Goal: Information Seeking & Learning: Learn about a topic

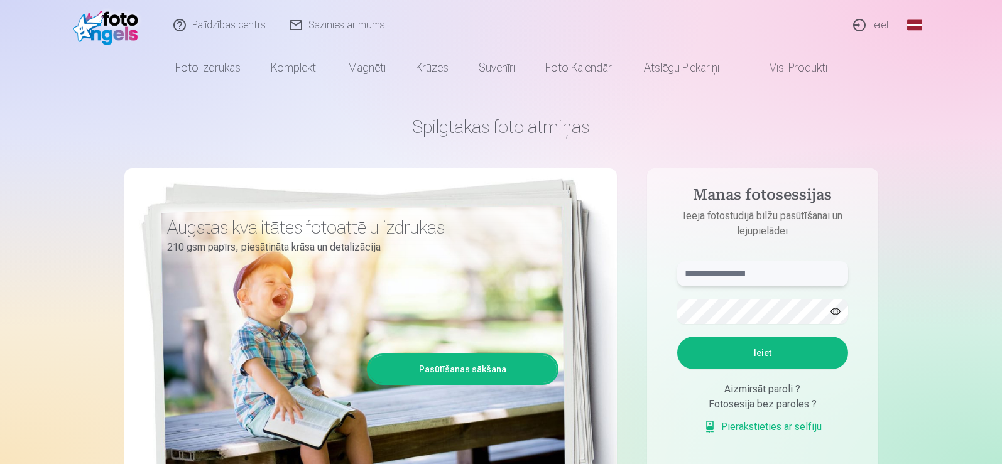
type input "**********"
click at [782, 359] on button "Ieiet" at bounding box center [762, 353] width 171 height 33
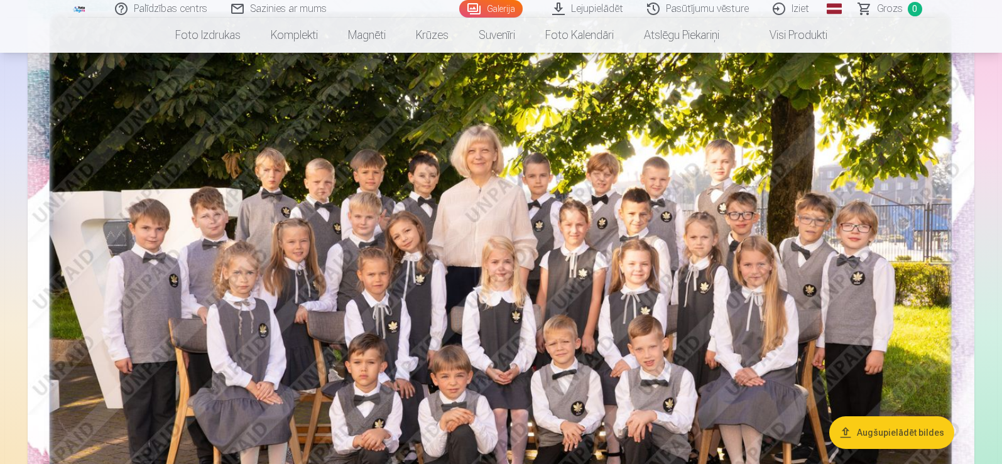
scroll to position [176, 0]
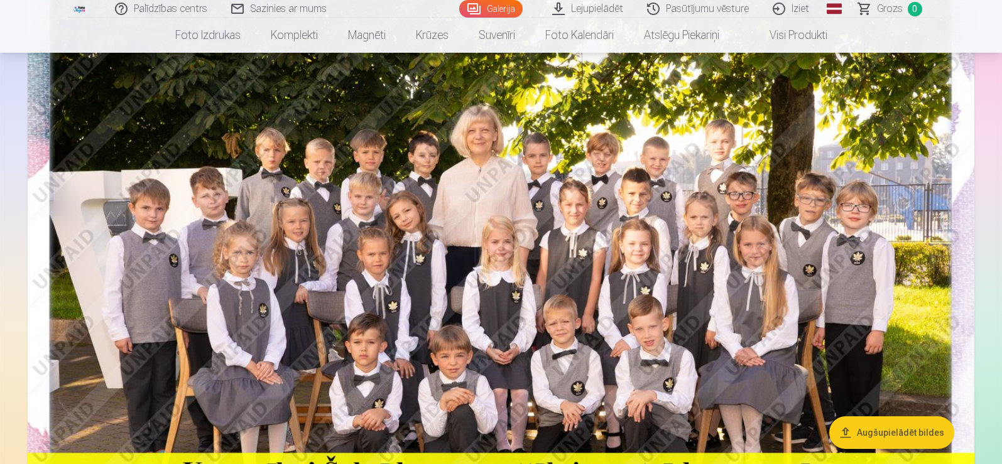
drag, startPoint x: 1005, startPoint y: 173, endPoint x: 817, endPoint y: 111, distance: 197.7
click at [817, 111] on img at bounding box center [501, 277] width 947 height 631
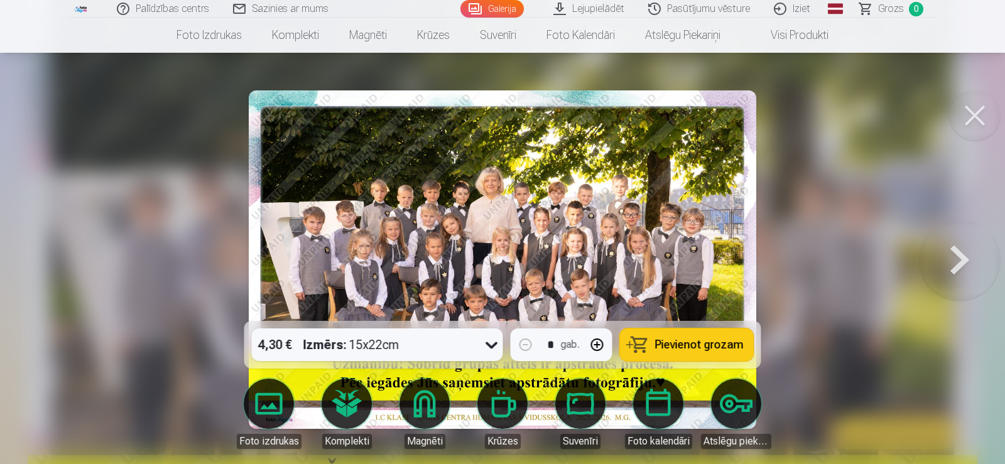
click at [969, 110] on button at bounding box center [975, 115] width 50 height 50
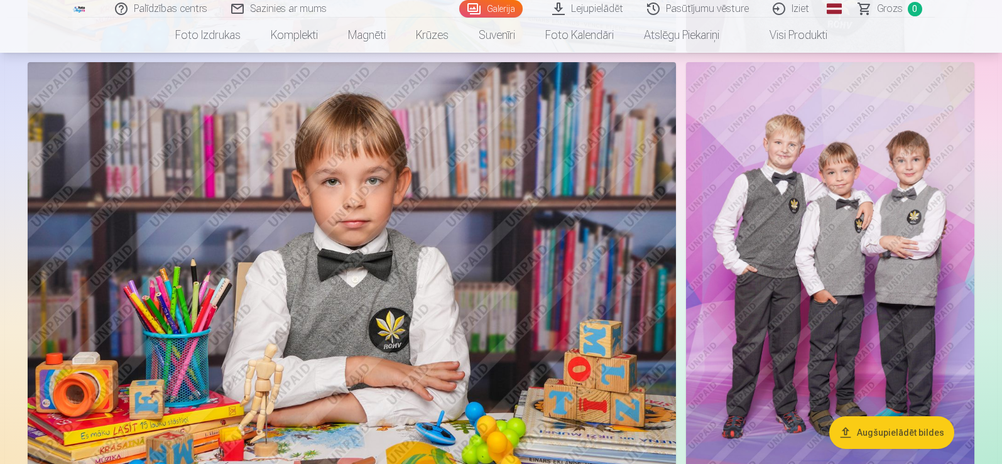
scroll to position [2300, 0]
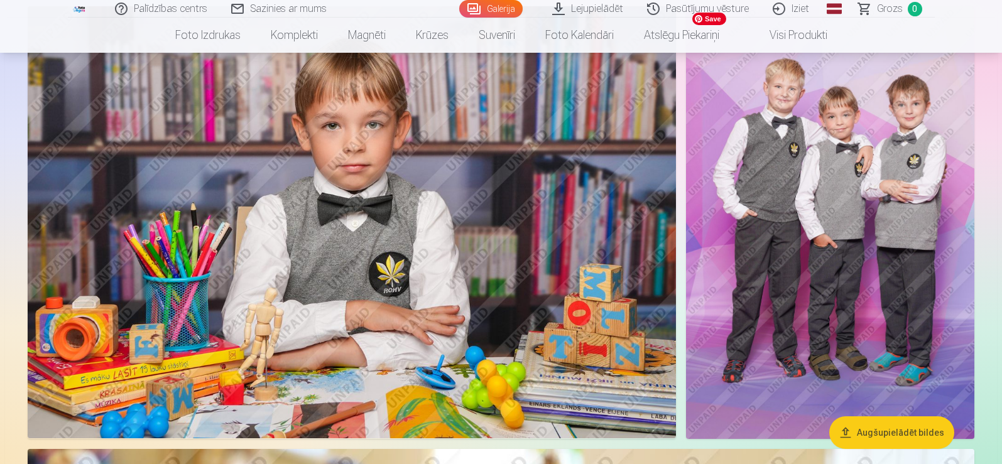
click at [778, 172] on img at bounding box center [830, 222] width 288 height 432
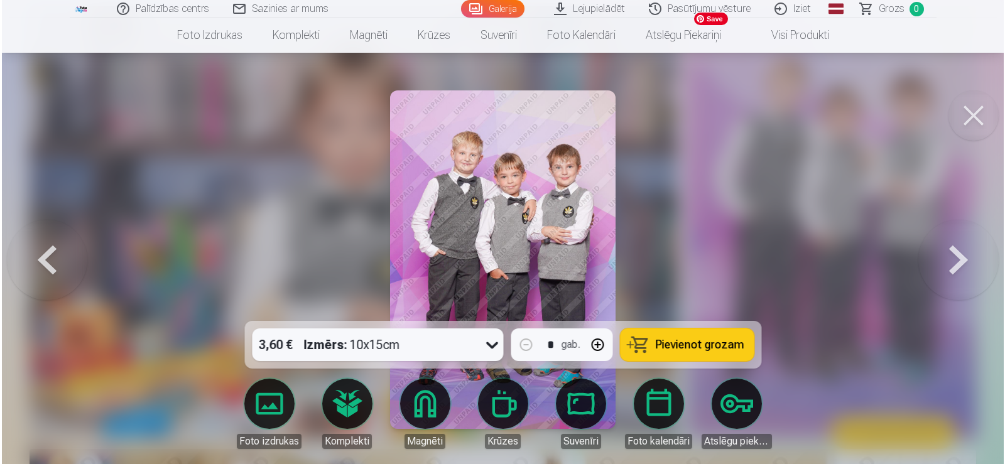
scroll to position [2307, 0]
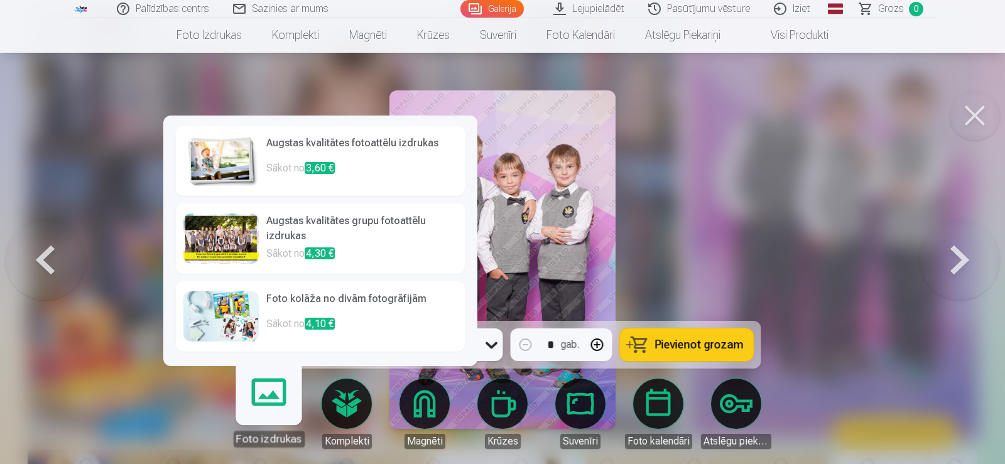
click at [337, 173] on p "Sākot no 3,60 €" at bounding box center [361, 173] width 191 height 25
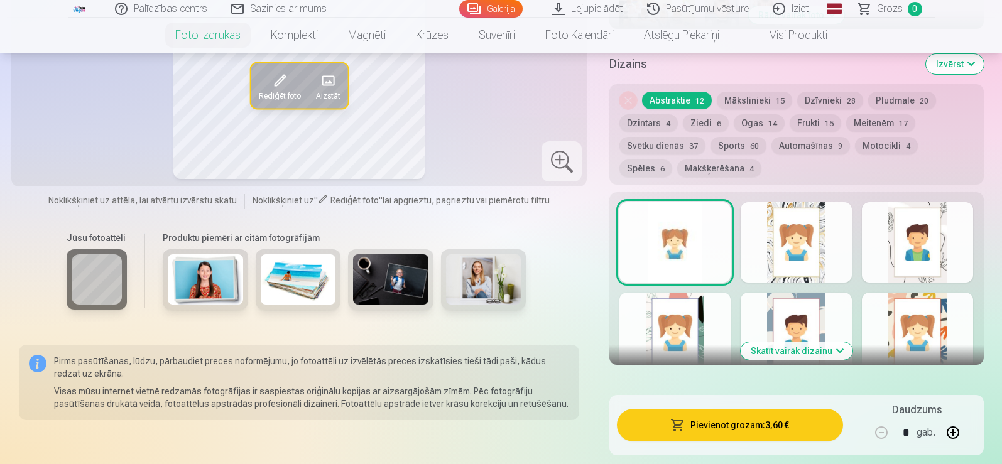
scroll to position [688, 0]
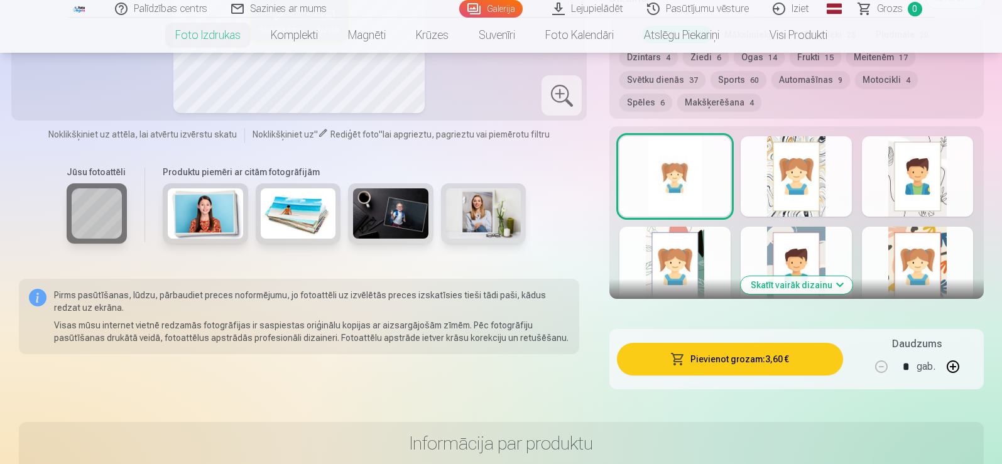
click at [760, 287] on button "Skatīt vairāk dizainu" at bounding box center [797, 285] width 112 height 18
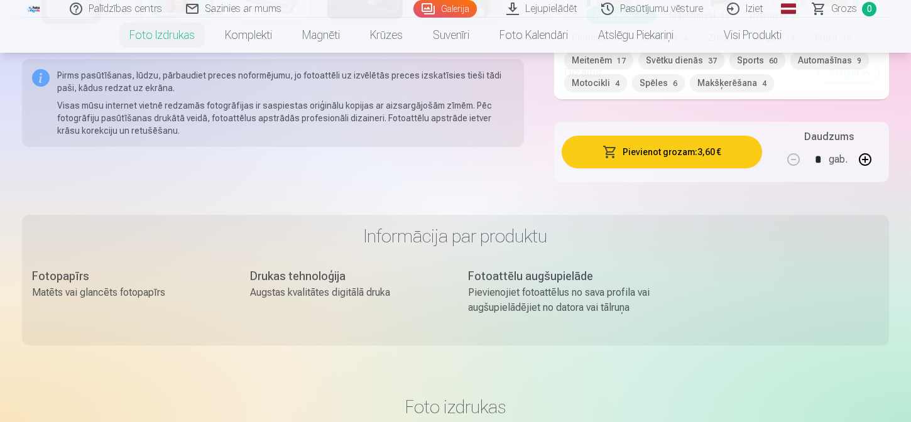
scroll to position [657, 0]
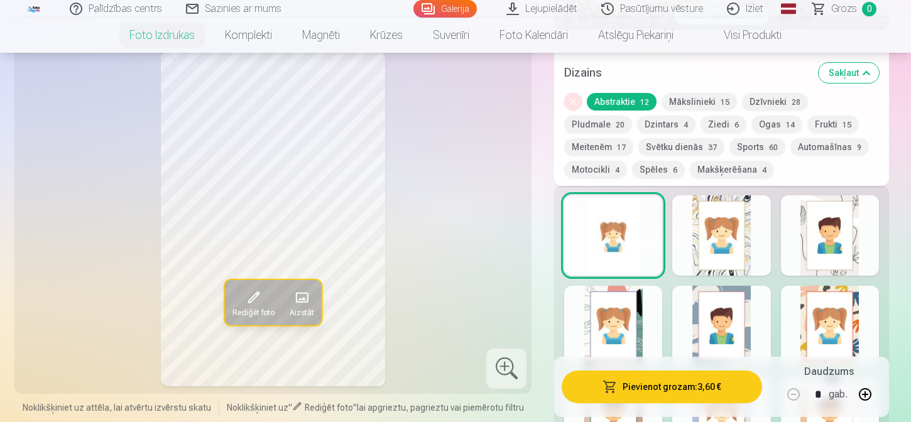
click at [841, 312] on div at bounding box center [830, 326] width 98 height 80
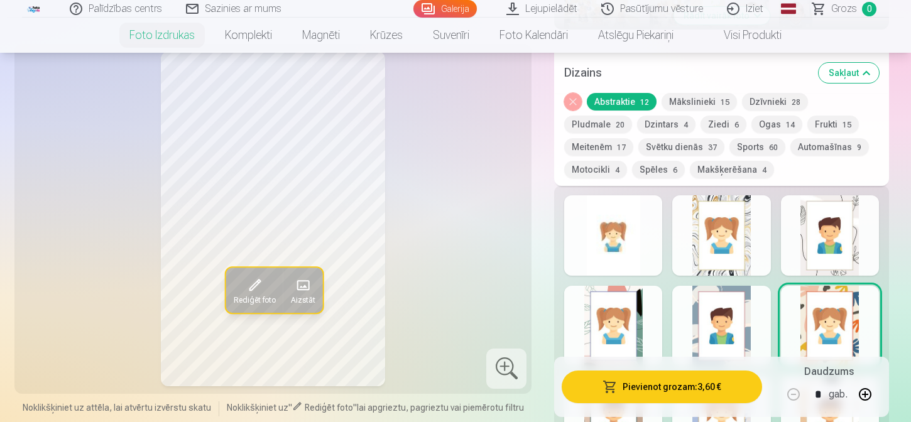
click at [698, 105] on button "Mākslinieki 15" at bounding box center [699, 102] width 75 height 18
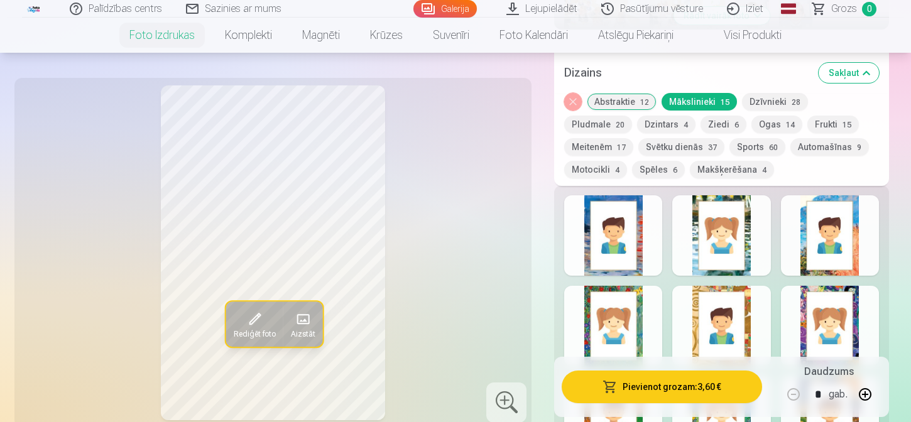
click at [701, 102] on button "Mākslinieki 15" at bounding box center [699, 102] width 75 height 18
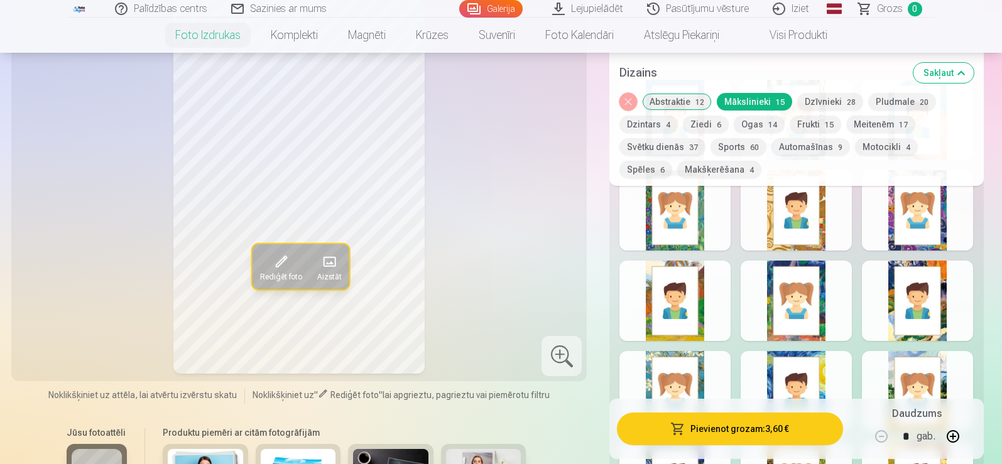
scroll to position [729, 0]
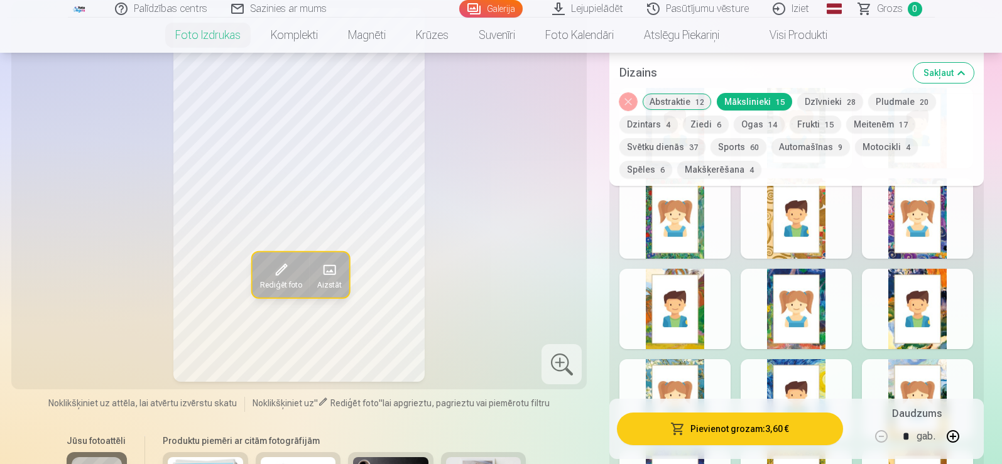
click at [878, 141] on button "Motocikli 4" at bounding box center [886, 147] width 63 height 18
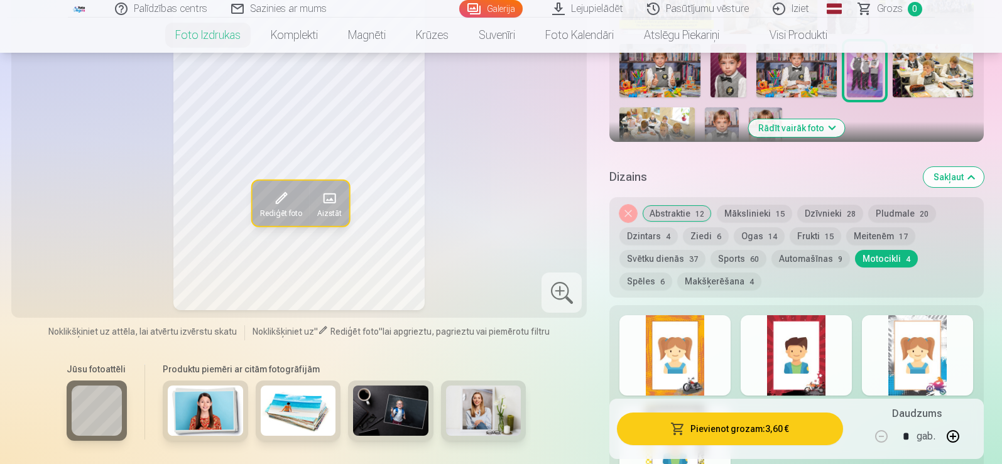
scroll to position [484, 0]
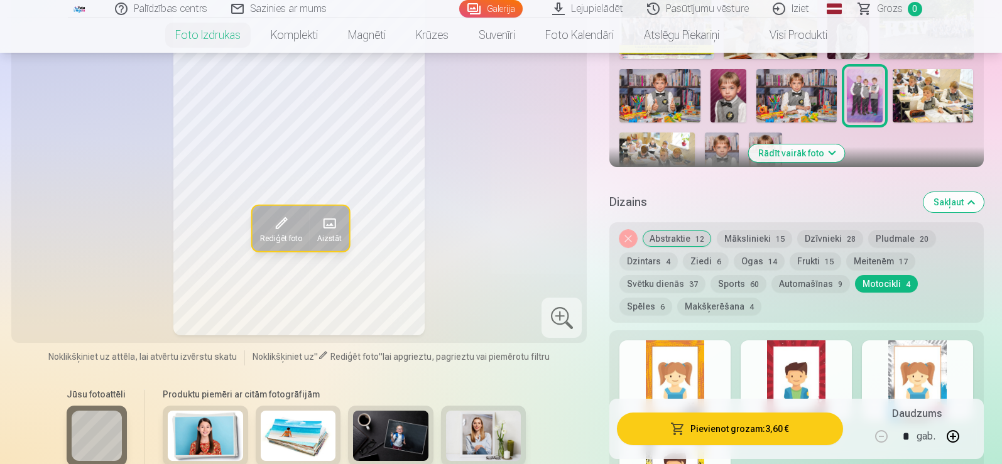
click at [806, 260] on button "Frukti 15" at bounding box center [816, 262] width 52 height 18
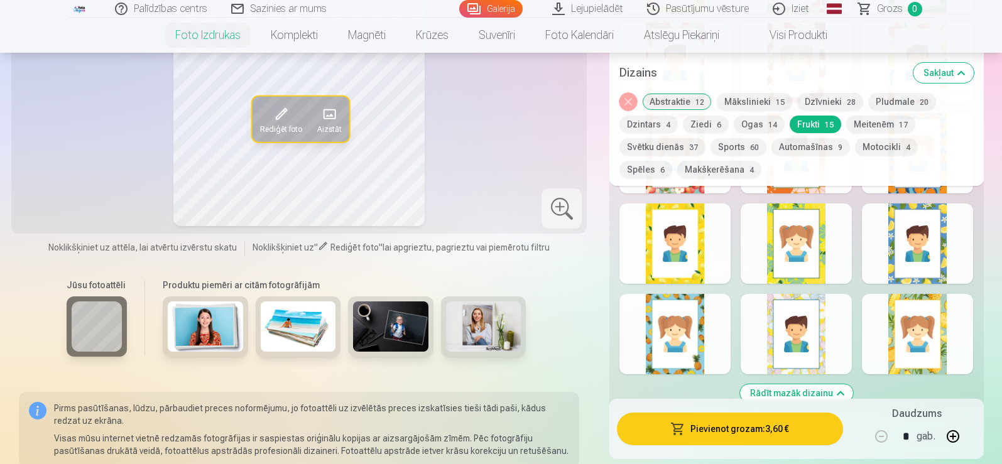
scroll to position [886, 0]
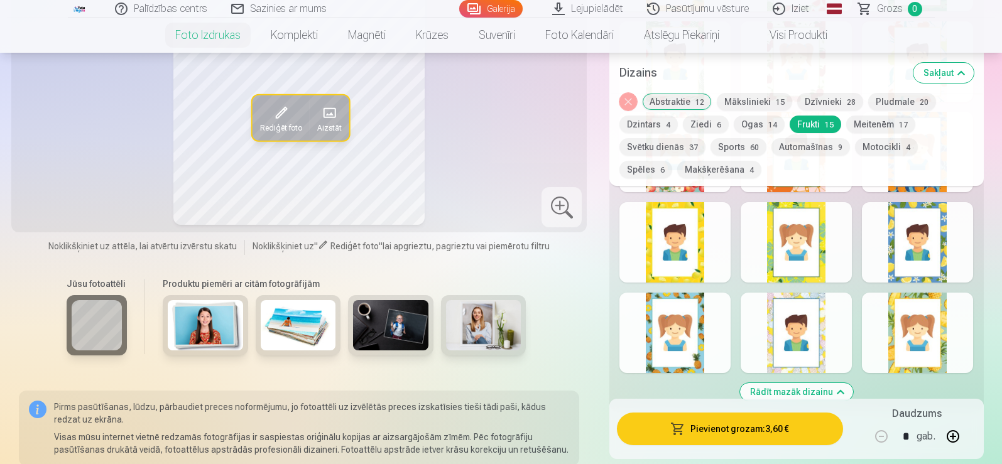
click at [697, 329] on div at bounding box center [675, 333] width 111 height 80
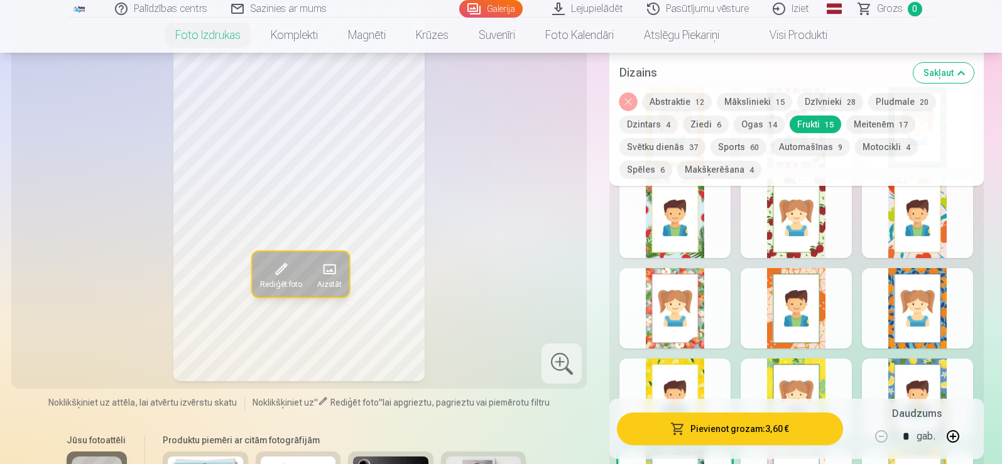
scroll to position [735, 0]
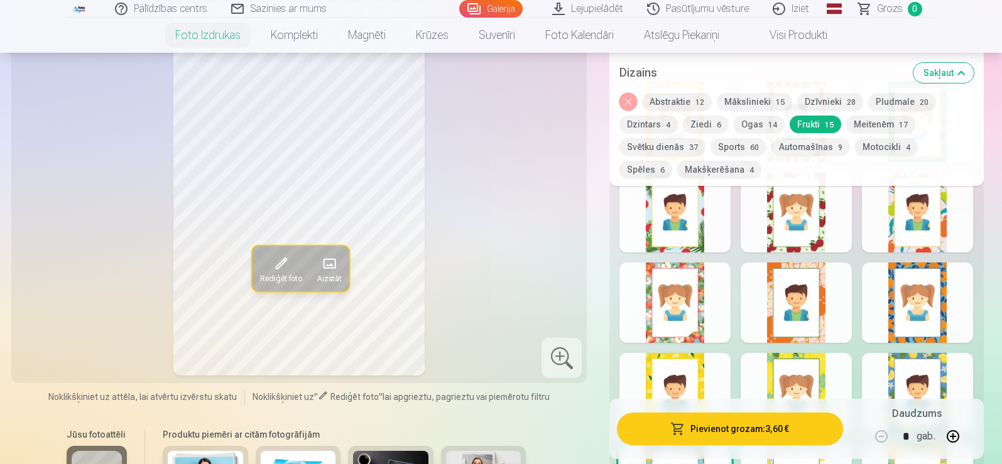
click at [940, 305] on div at bounding box center [917, 303] width 111 height 80
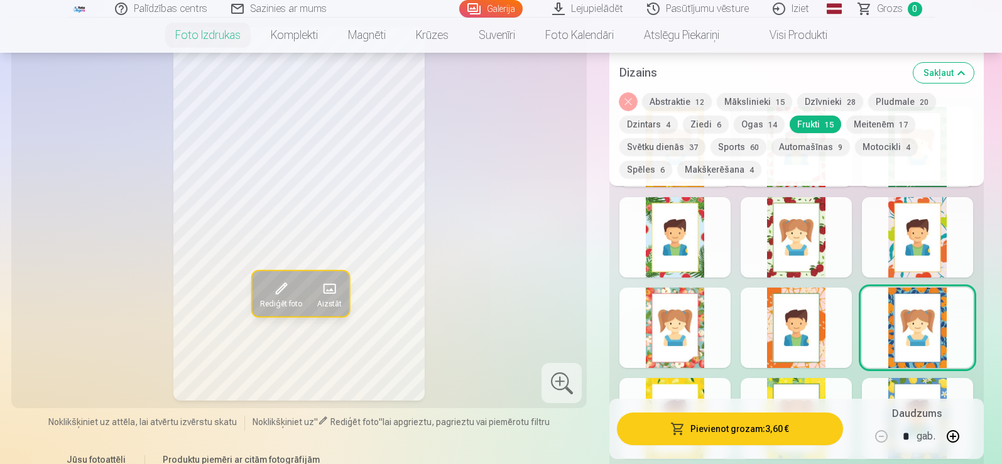
scroll to position [660, 0]
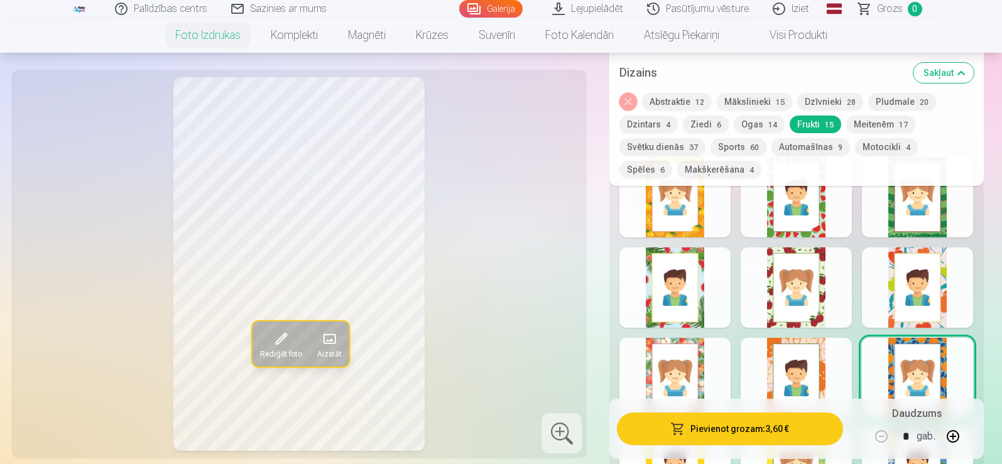
click at [828, 232] on div at bounding box center [796, 197] width 111 height 80
click at [888, 226] on div at bounding box center [917, 197] width 111 height 80
click at [677, 173] on button "Makšķerēšana 4" at bounding box center [719, 170] width 84 height 18
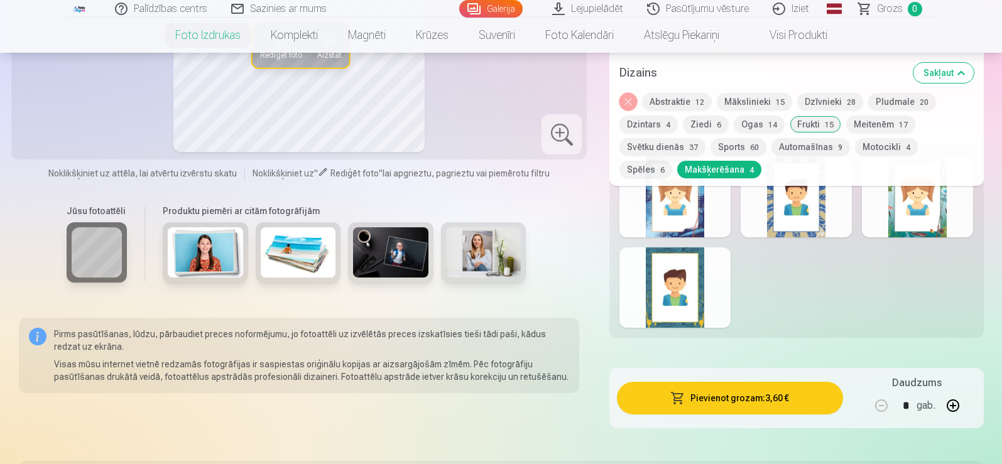
click at [710, 315] on div at bounding box center [675, 288] width 111 height 80
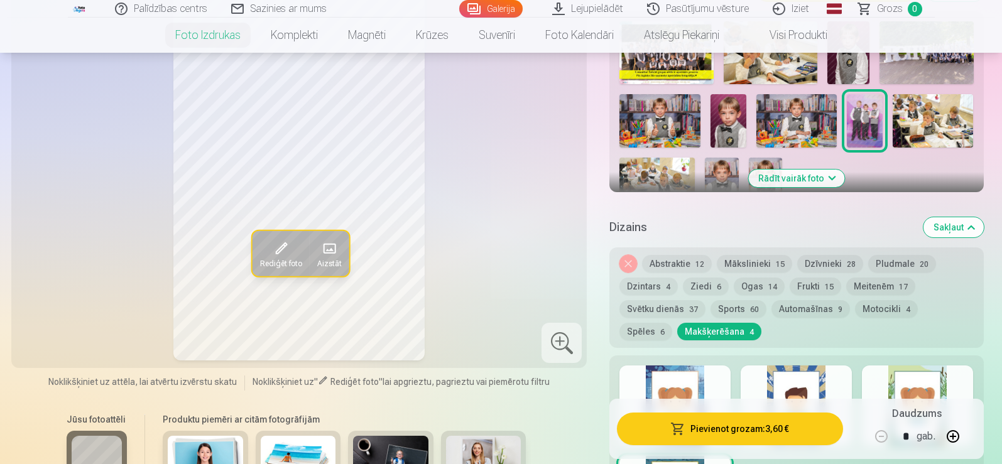
scroll to position [484, 0]
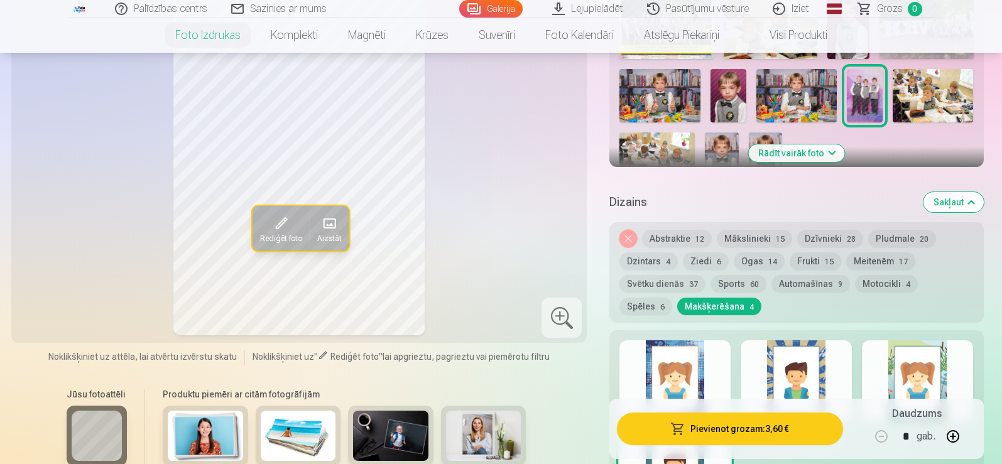
click at [686, 357] on div at bounding box center [675, 381] width 111 height 80
click at [784, 372] on div at bounding box center [796, 381] width 111 height 80
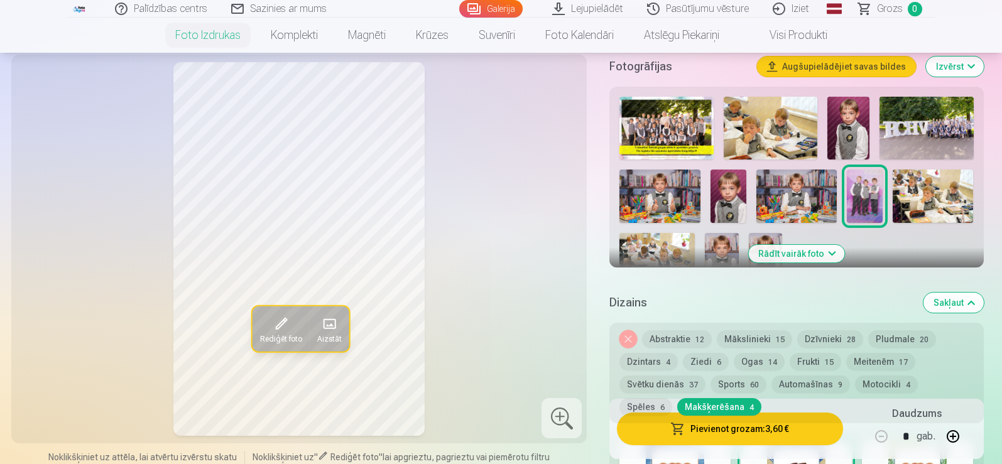
scroll to position [408, 0]
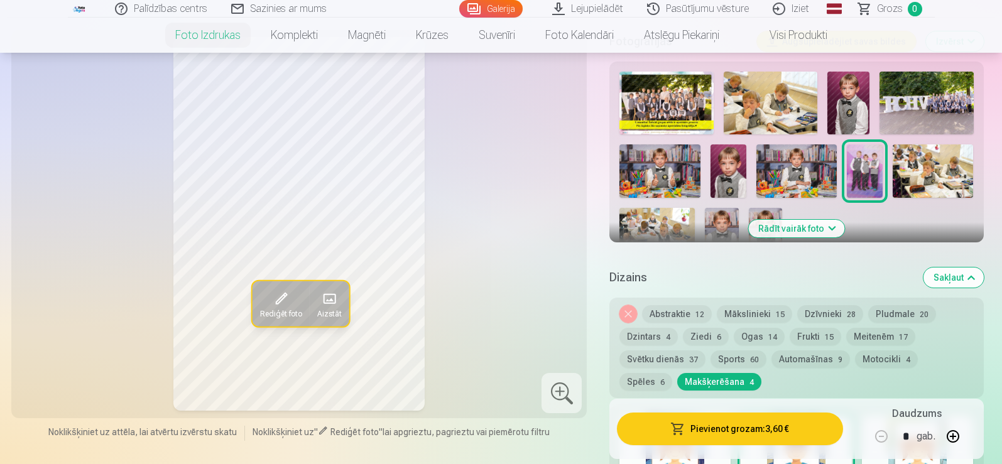
click at [653, 344] on div "Noņemiet dizainu Abstraktie 12 Mākslinieki 15 Dzīvnieki 28 Pludmale 20 Dzintars…" at bounding box center [796, 348] width 374 height 101
click at [654, 342] on button "Dzintars 4" at bounding box center [649, 337] width 58 height 18
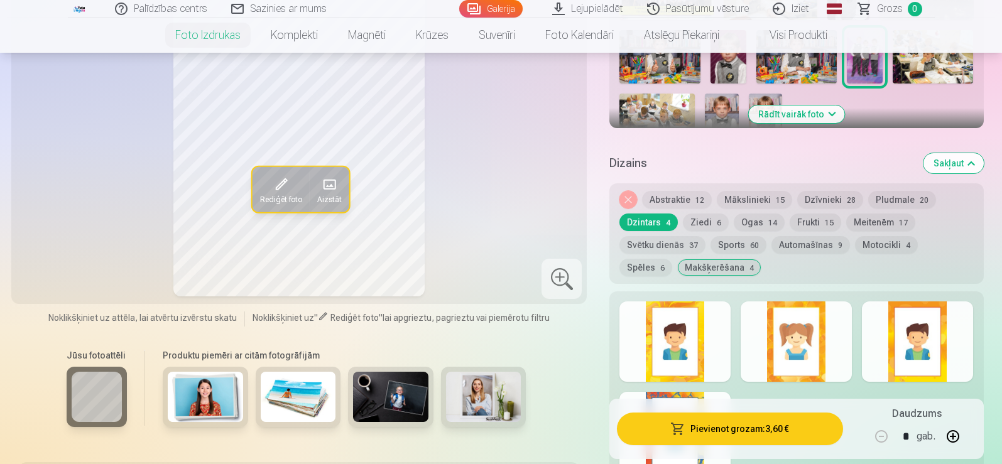
scroll to position [534, 0]
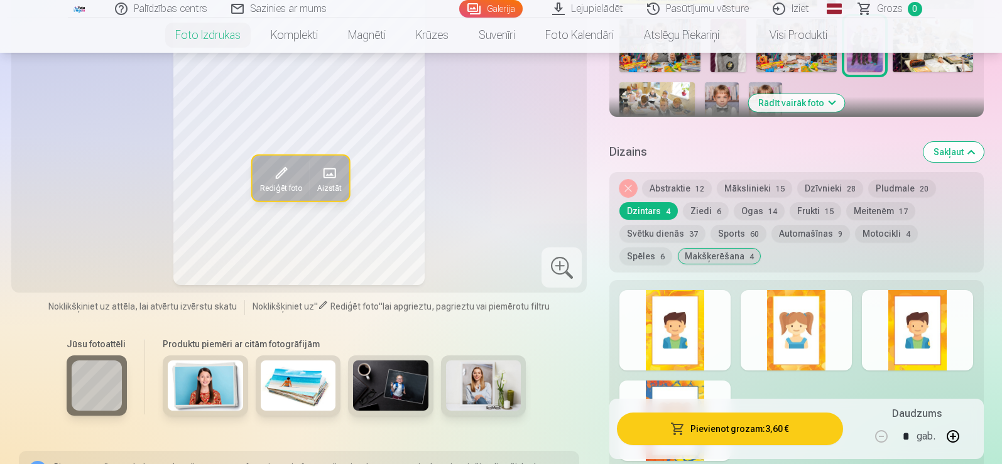
click at [800, 330] on div at bounding box center [796, 330] width 111 height 80
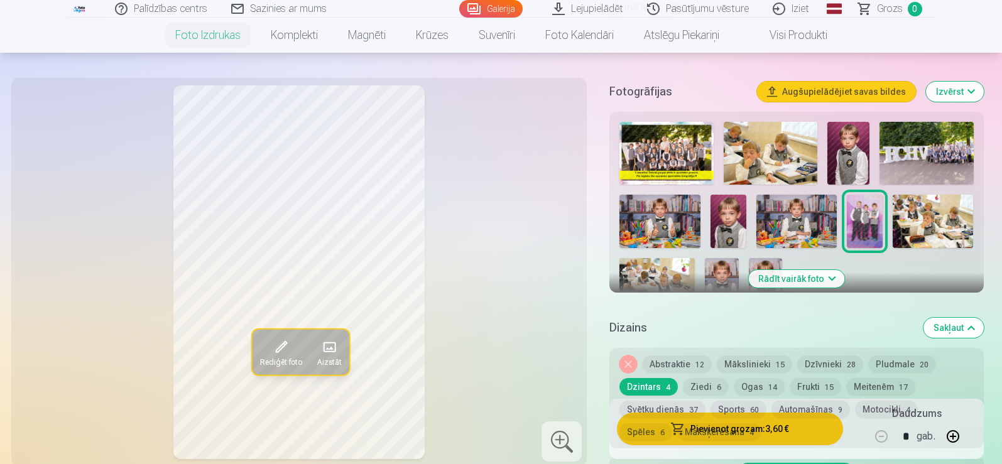
scroll to position [383, 0]
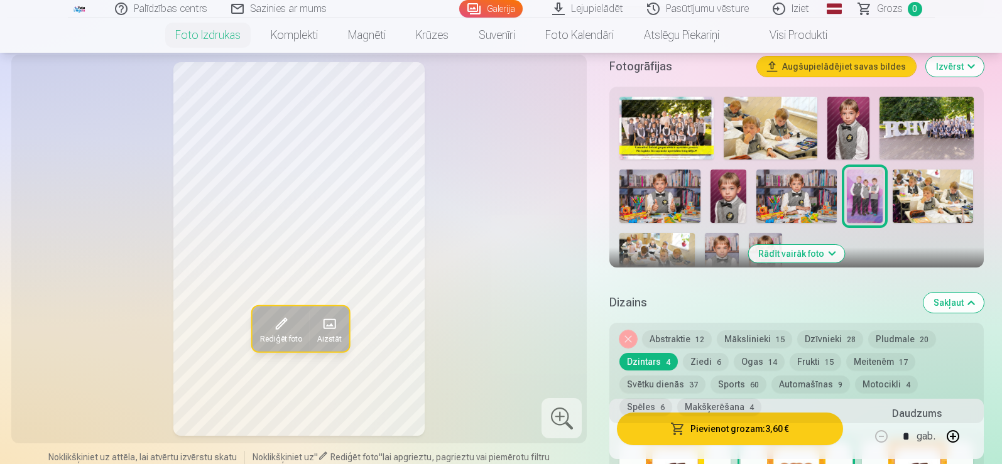
click at [809, 335] on button "Dzīvnieki 28" at bounding box center [830, 339] width 66 height 18
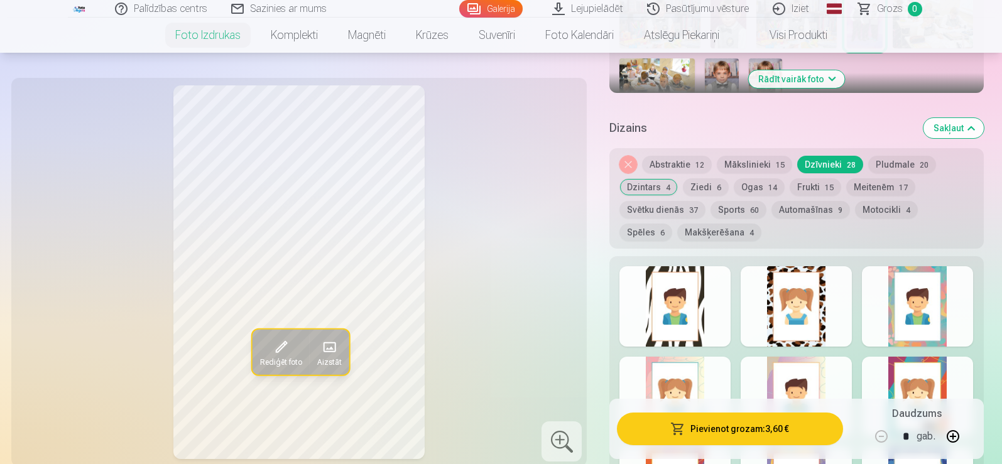
scroll to position [559, 0]
click at [804, 321] on div at bounding box center [796, 305] width 111 height 80
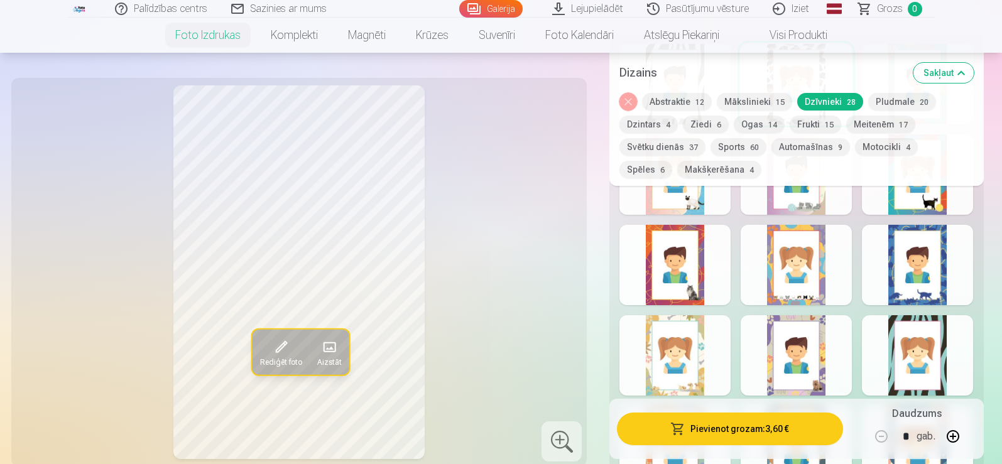
scroll to position [785, 0]
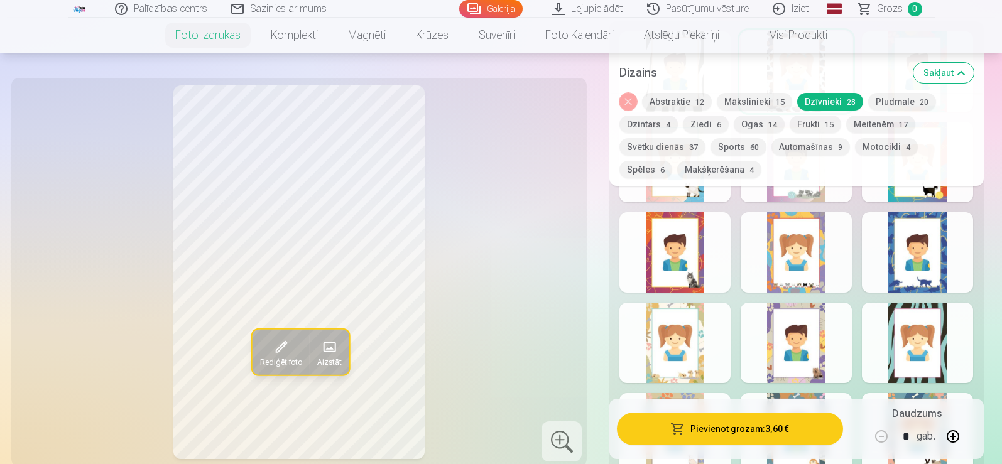
click at [665, 268] on div at bounding box center [675, 252] width 111 height 80
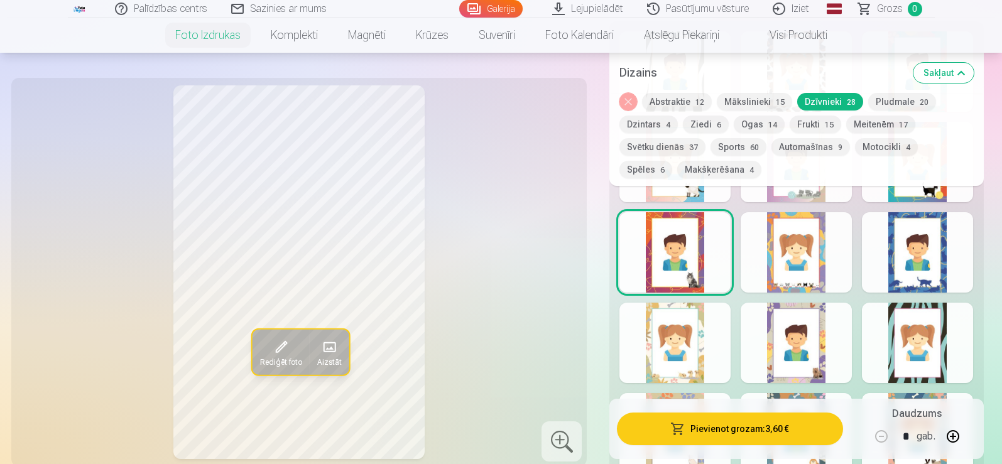
click at [812, 243] on div at bounding box center [796, 252] width 111 height 80
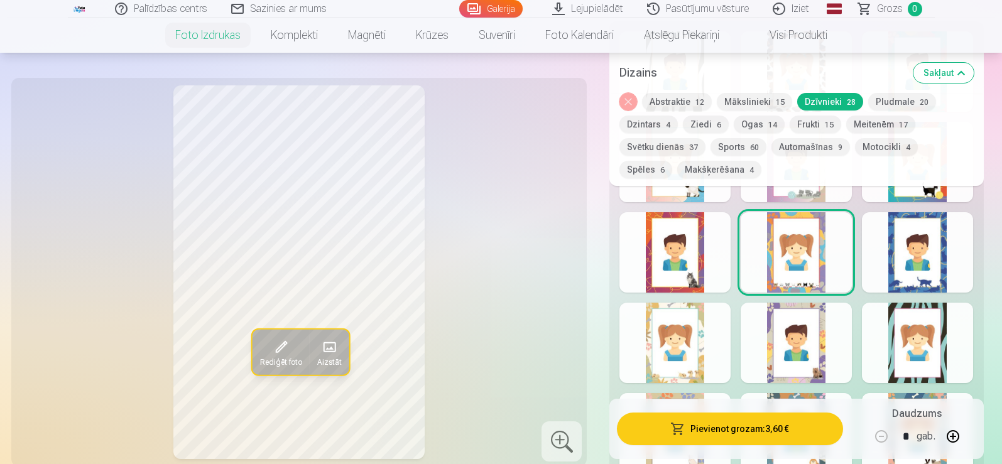
click at [834, 372] on div at bounding box center [796, 343] width 111 height 80
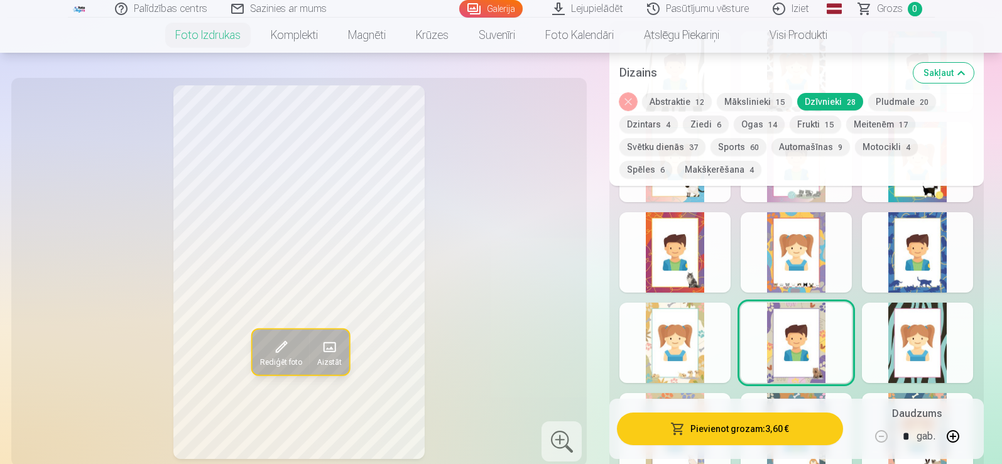
drag, startPoint x: 834, startPoint y: 372, endPoint x: 986, endPoint y: 226, distance: 211.5
click at [922, 241] on div at bounding box center [917, 252] width 111 height 80
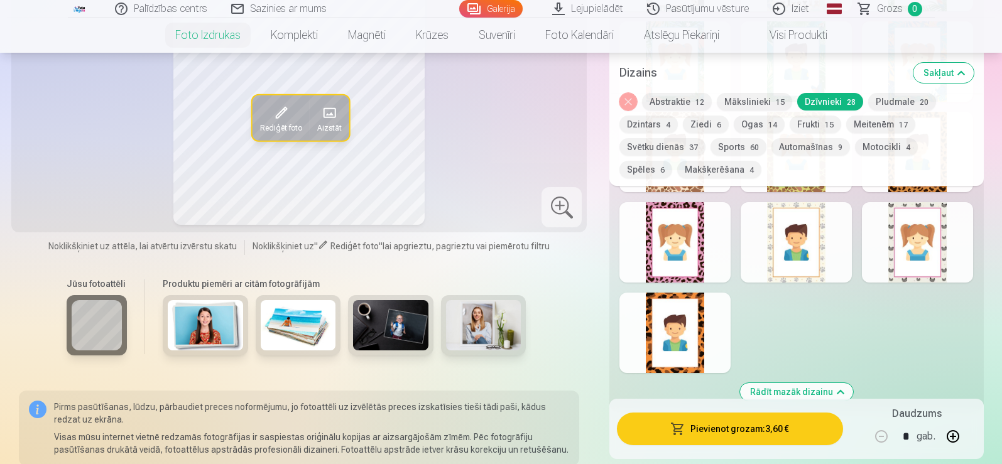
scroll to position [1389, 0]
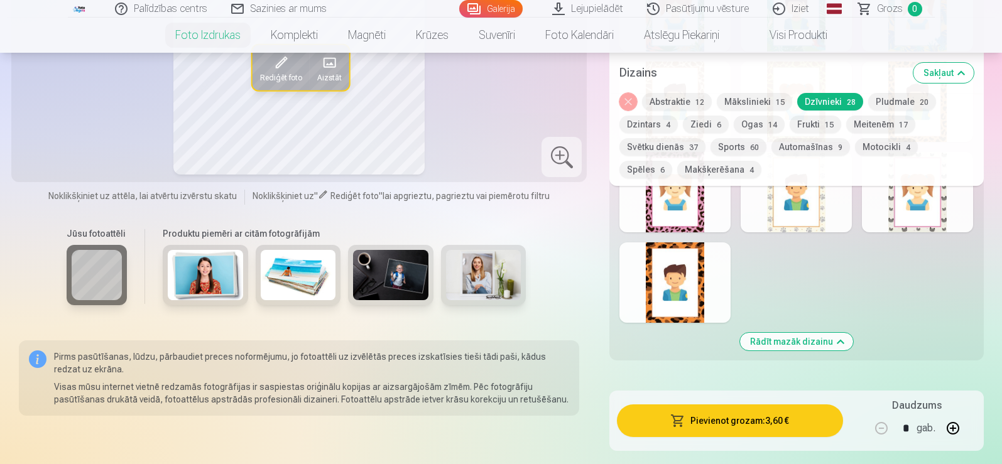
click at [679, 269] on div at bounding box center [675, 283] width 111 height 80
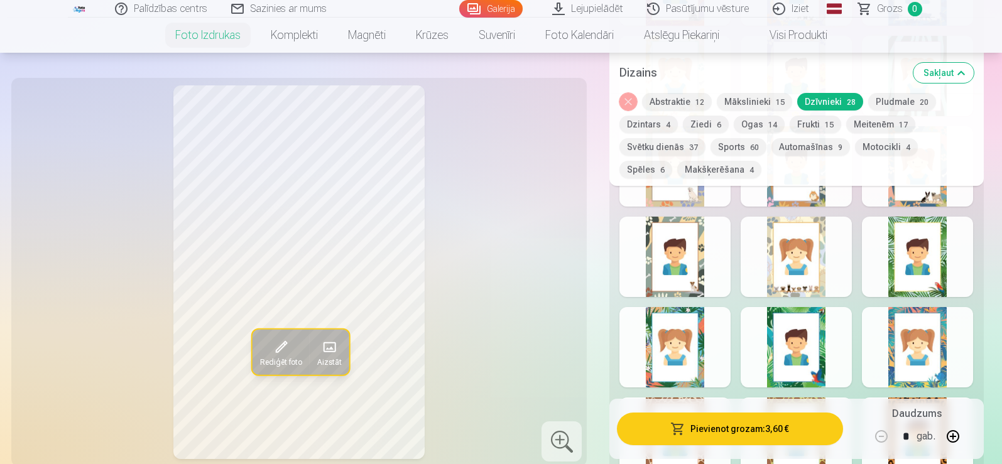
scroll to position [1012, 0]
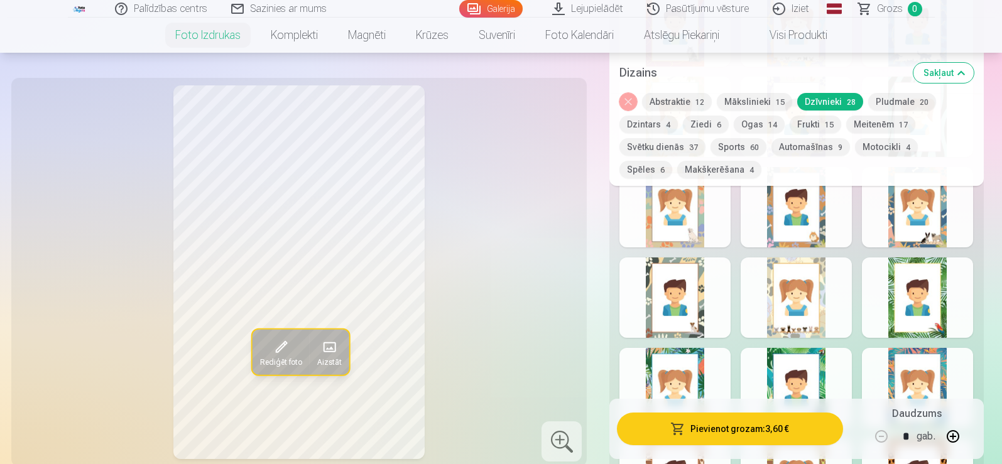
click at [745, 151] on button "Sports 60" at bounding box center [739, 147] width 56 height 18
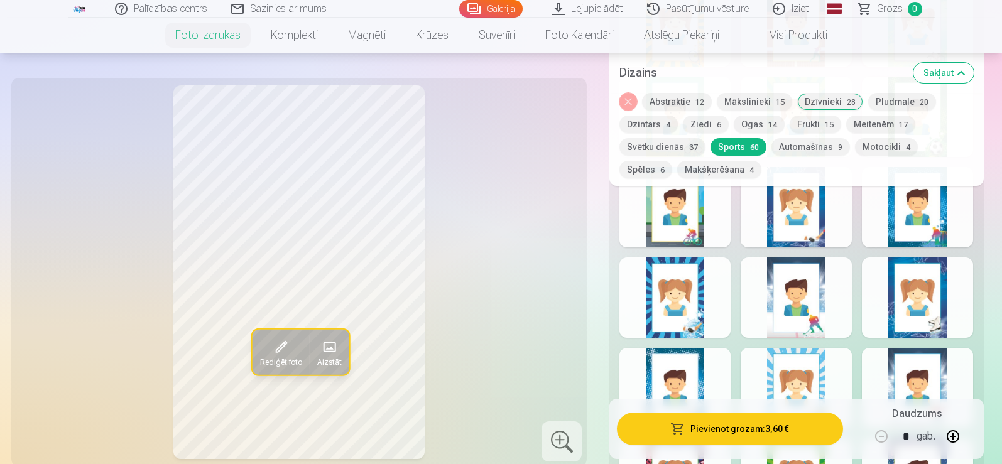
click at [695, 242] on div at bounding box center [675, 207] width 111 height 80
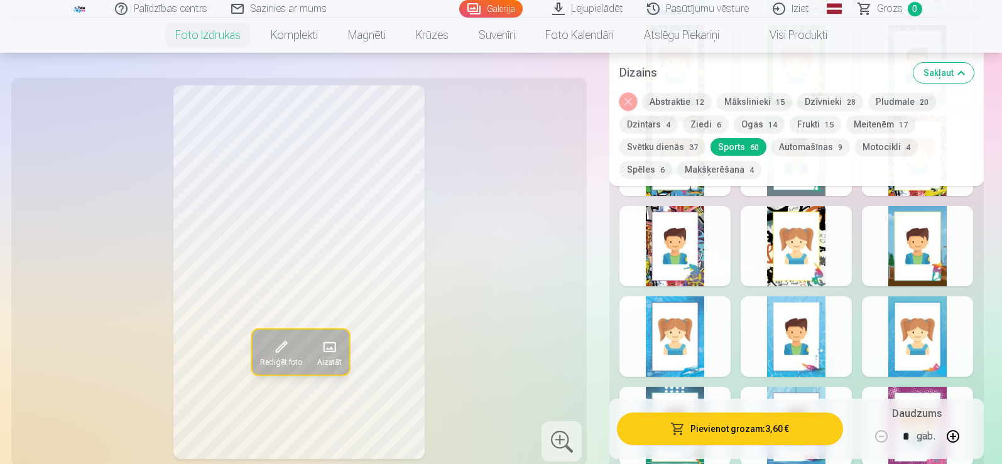
scroll to position [1420, 0]
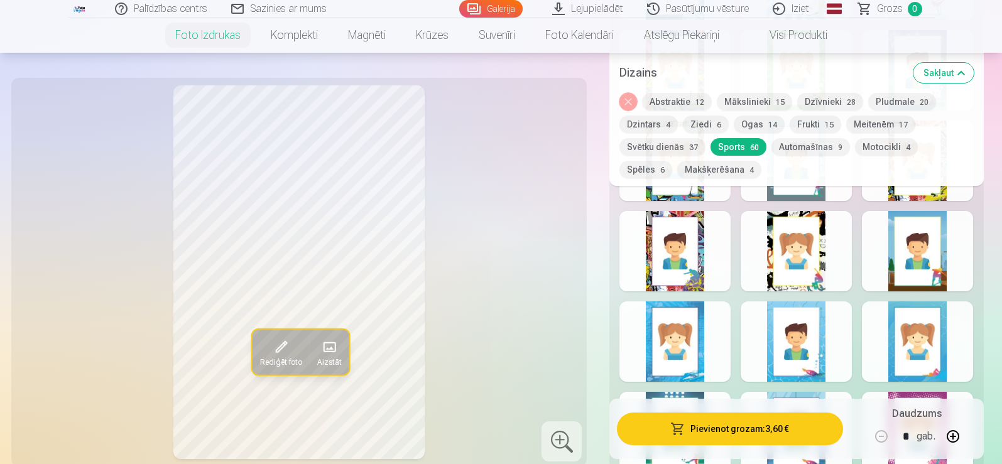
click at [812, 257] on div at bounding box center [796, 251] width 111 height 80
click at [927, 273] on div at bounding box center [917, 251] width 111 height 80
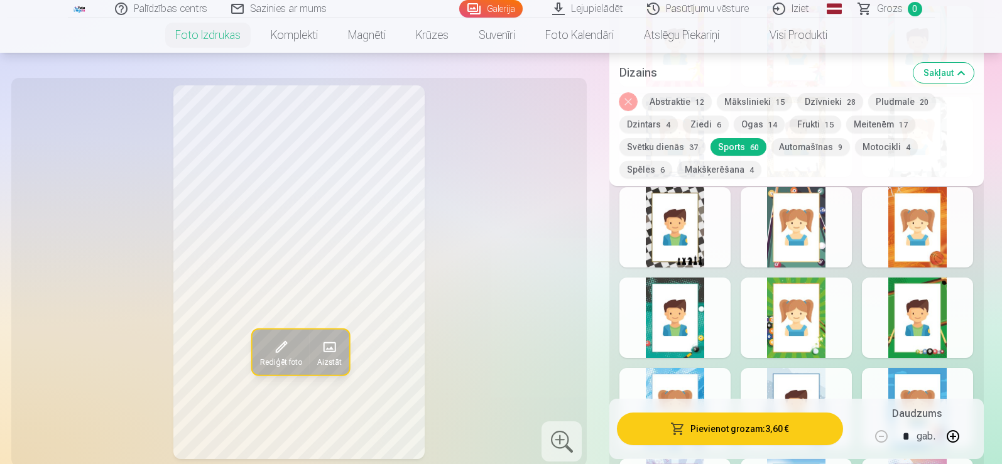
scroll to position [1897, 0]
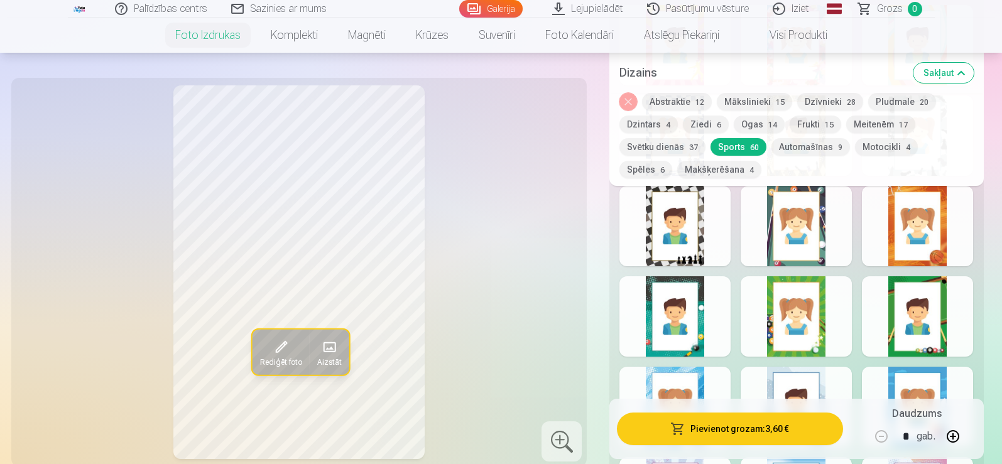
click at [683, 315] on div at bounding box center [675, 316] width 111 height 80
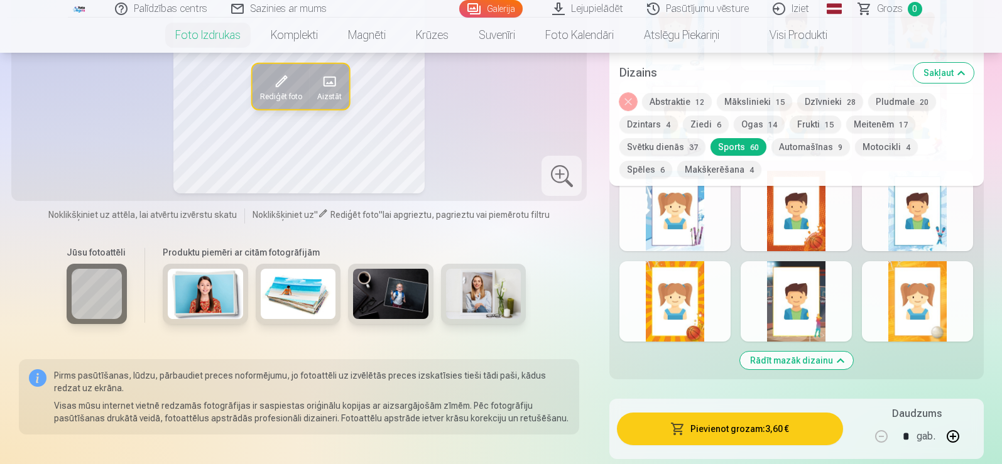
scroll to position [2300, 0]
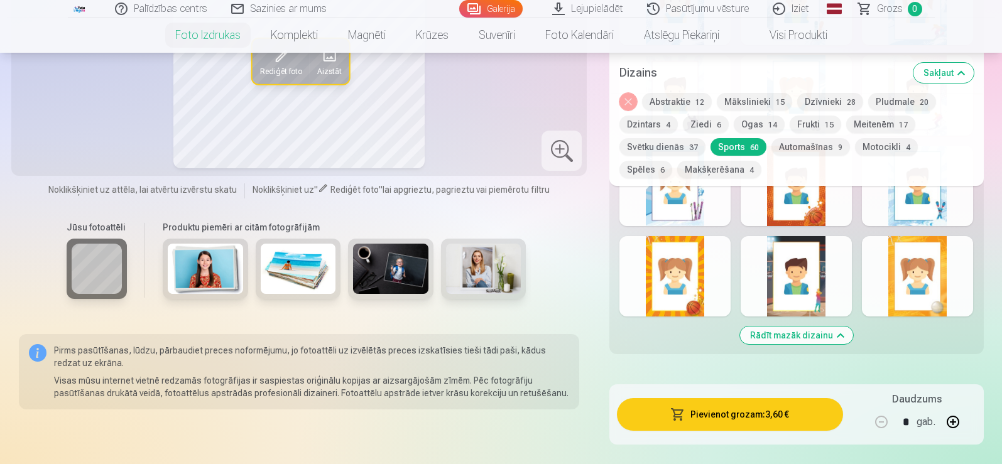
click at [812, 288] on div at bounding box center [796, 276] width 111 height 80
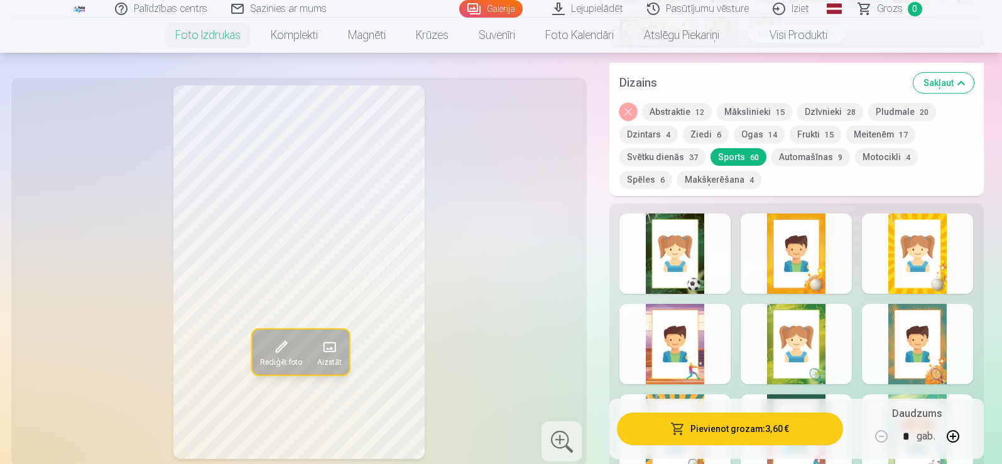
scroll to position [628, 0]
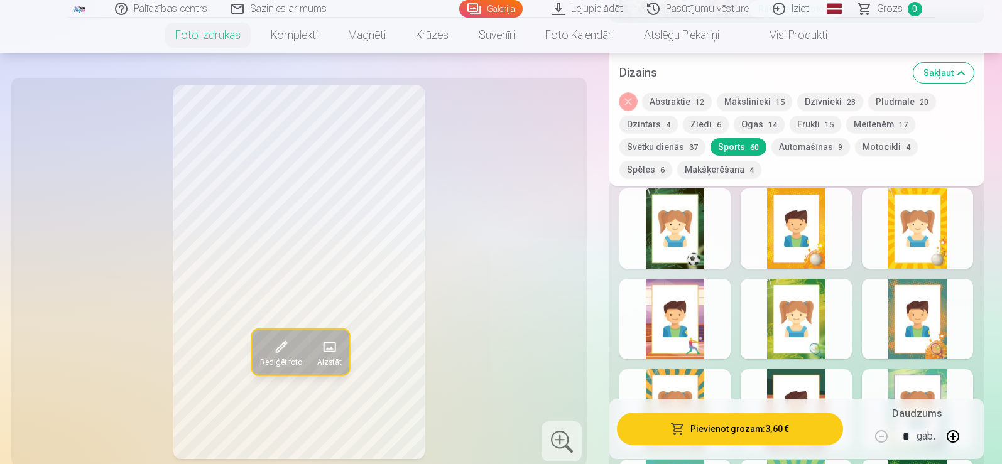
click at [672, 161] on button "Spēles 6" at bounding box center [646, 170] width 53 height 18
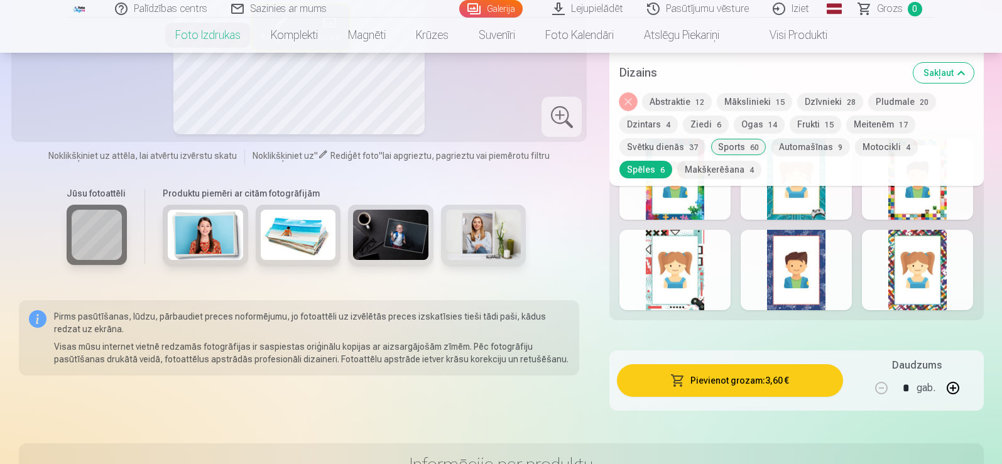
scroll to position [679, 0]
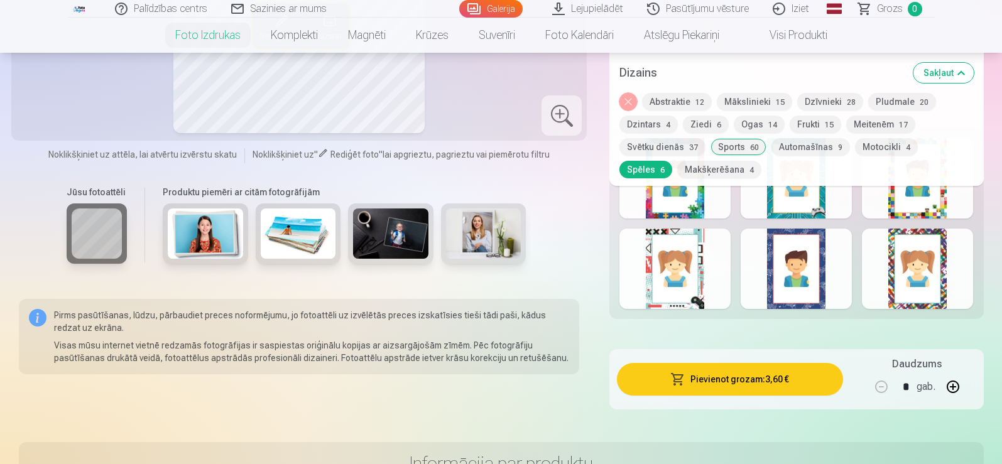
click at [684, 286] on div at bounding box center [675, 269] width 111 height 80
click at [809, 188] on div at bounding box center [796, 178] width 111 height 80
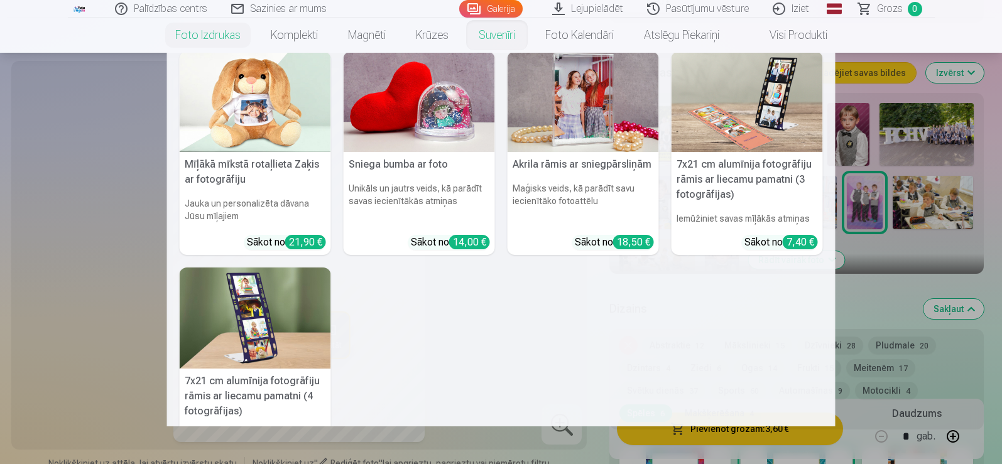
scroll to position [114, 0]
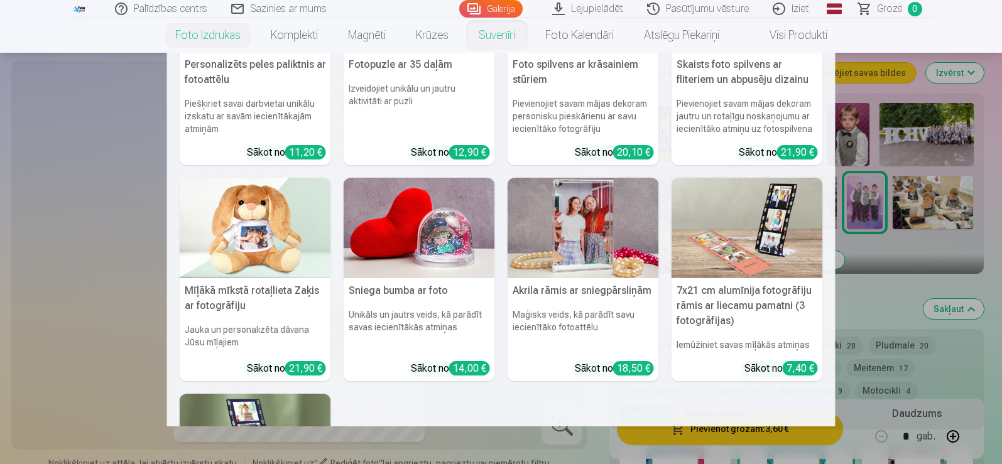
click at [107, 228] on nav "Personalizēts peles paliktnis ar fotoattēlu Piešķiriet savai darbvietai unikālu…" at bounding box center [501, 240] width 1002 height 374
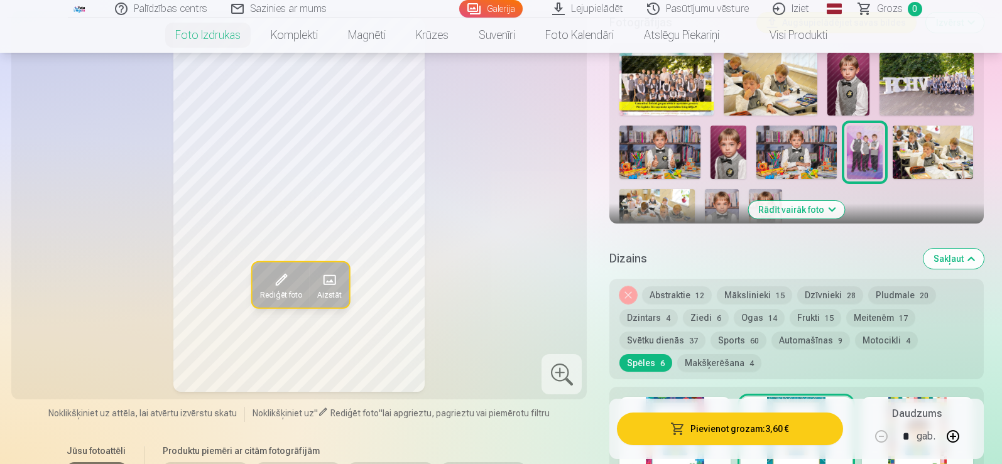
scroll to position [452, 0]
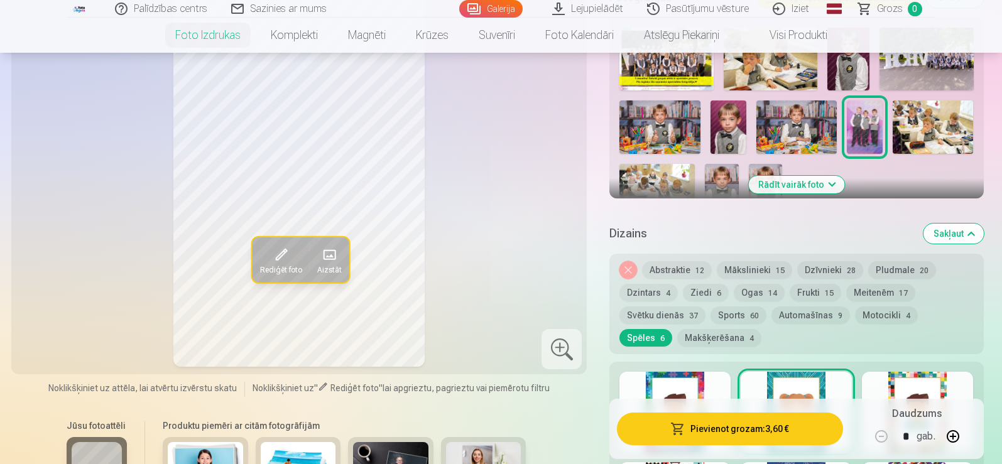
click at [753, 268] on button "Mākslinieki 15" at bounding box center [754, 270] width 75 height 18
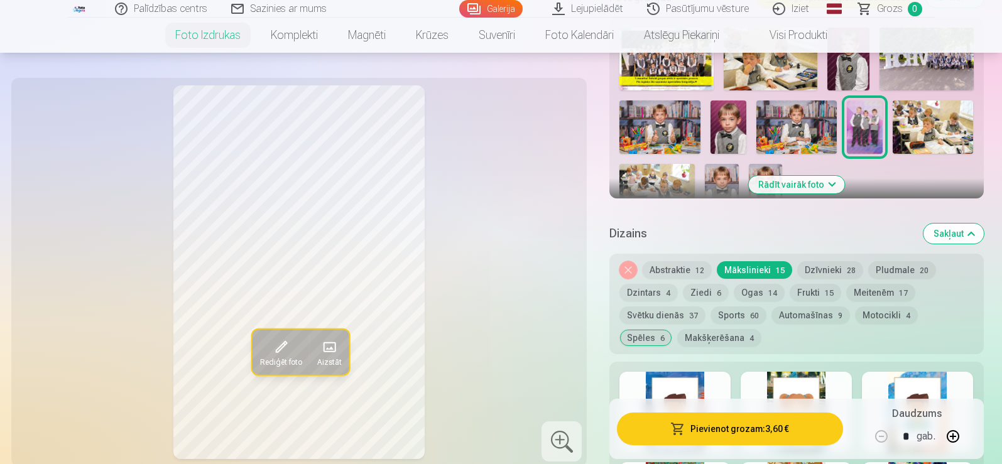
click at [753, 268] on button "Mākslinieki 15" at bounding box center [754, 270] width 75 height 18
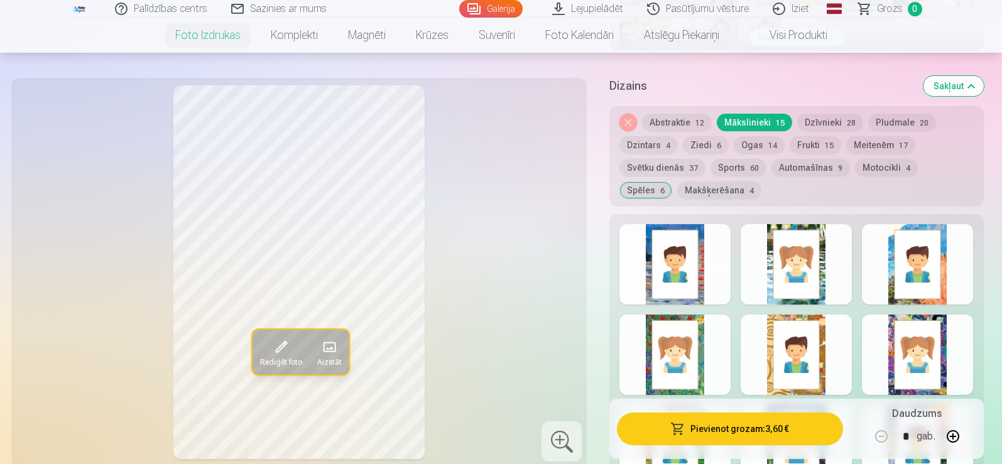
scroll to position [603, 0]
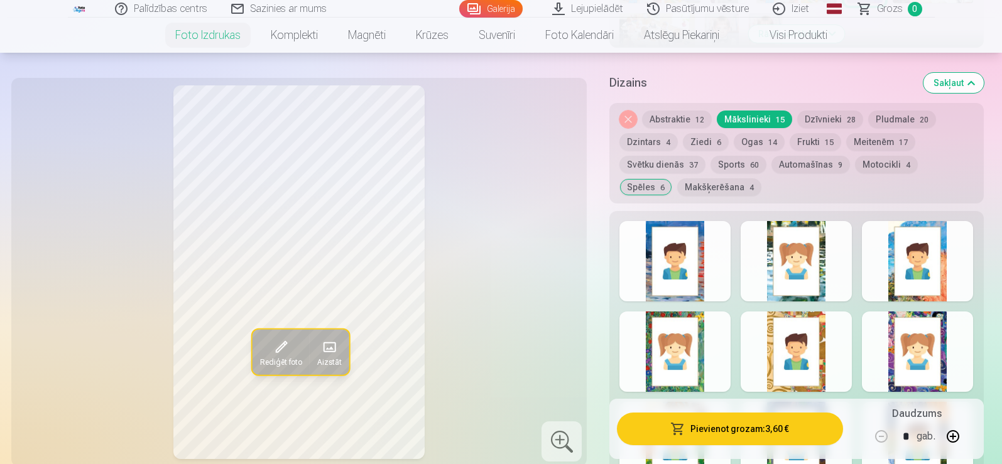
click at [676, 229] on div at bounding box center [675, 261] width 111 height 80
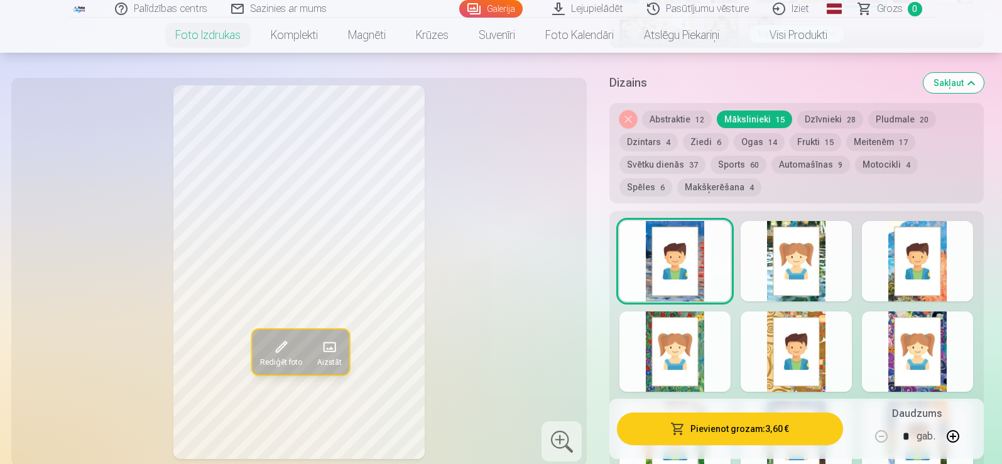
click at [866, 284] on div at bounding box center [917, 261] width 111 height 80
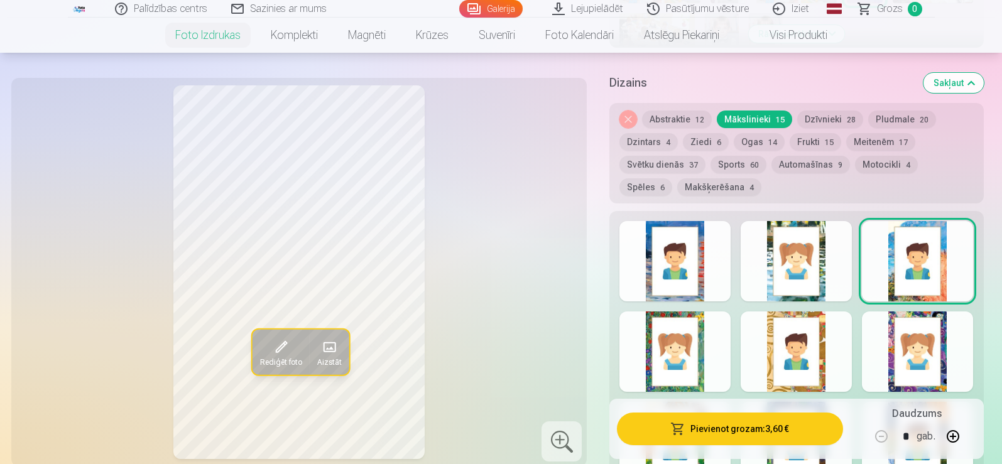
click at [707, 342] on div at bounding box center [675, 352] width 111 height 80
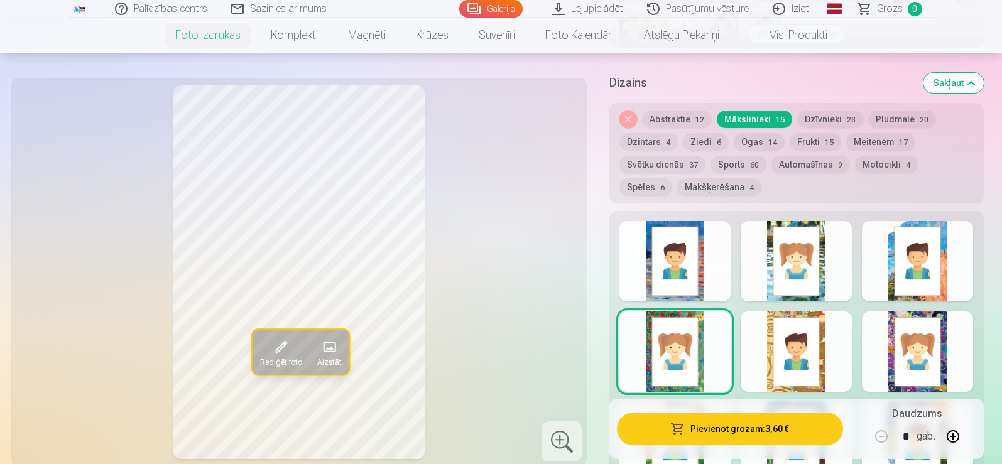
click at [790, 349] on div at bounding box center [796, 352] width 111 height 80
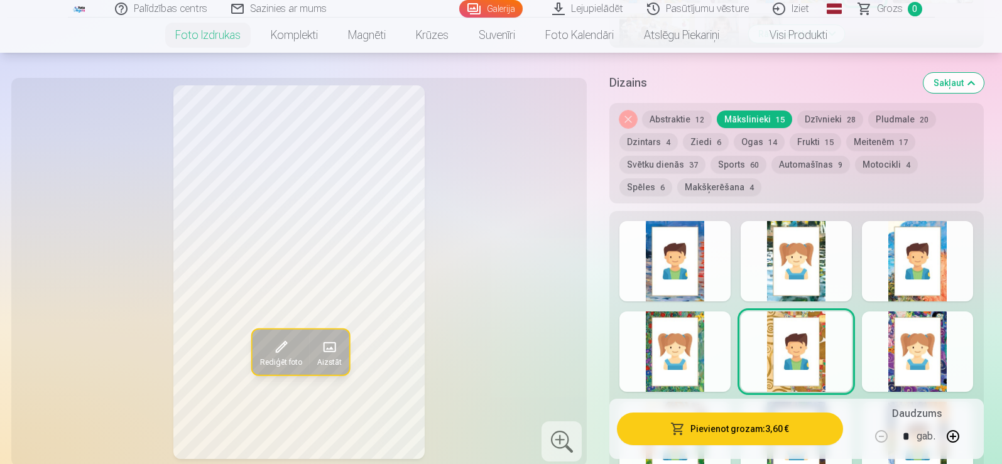
click at [892, 367] on div at bounding box center [917, 352] width 111 height 80
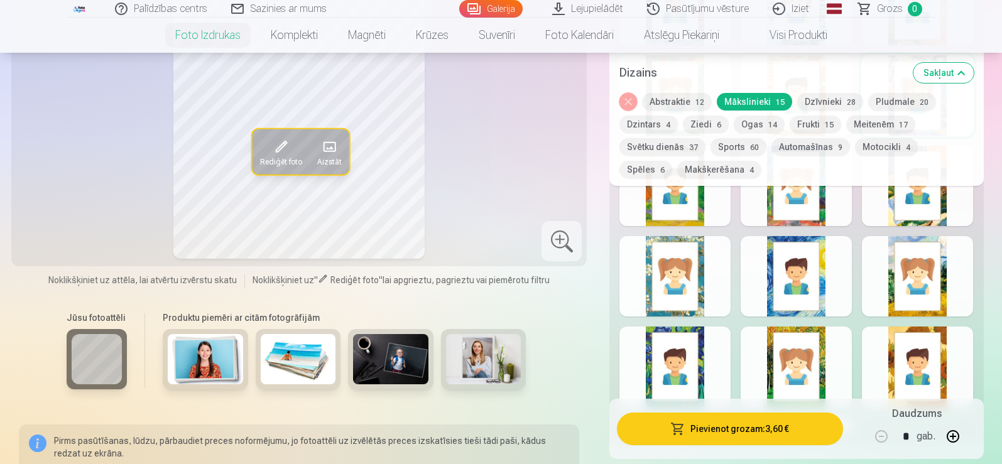
scroll to position [854, 0]
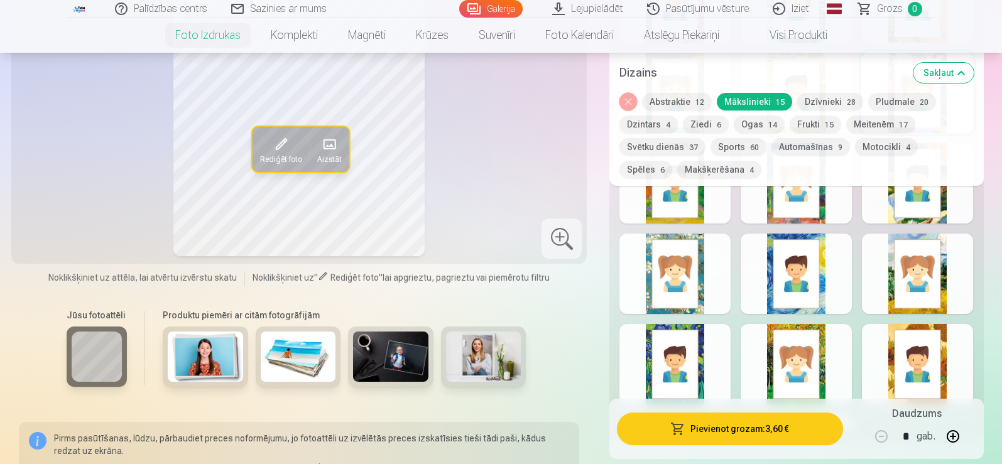
click at [675, 203] on div at bounding box center [675, 183] width 111 height 80
click at [765, 203] on div at bounding box center [796, 183] width 111 height 80
click at [895, 216] on div at bounding box center [917, 183] width 111 height 80
click at [697, 278] on div at bounding box center [675, 274] width 111 height 80
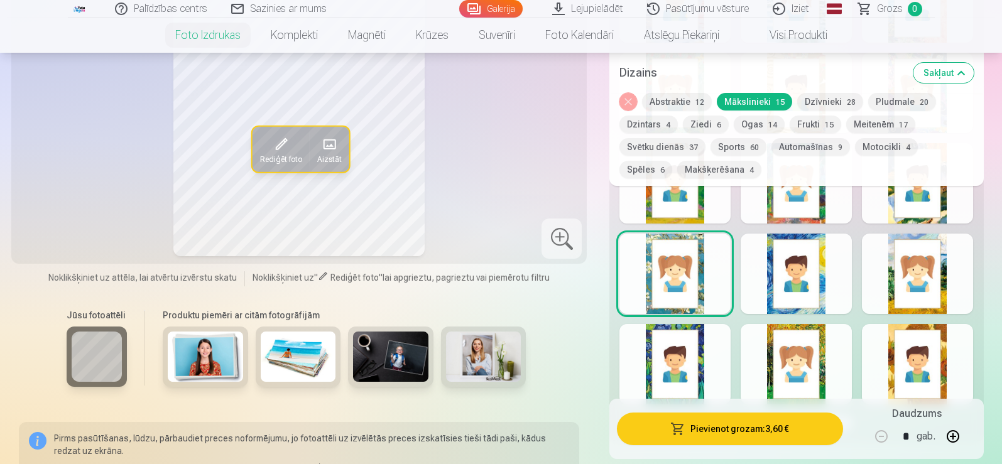
click at [790, 292] on div at bounding box center [796, 274] width 111 height 80
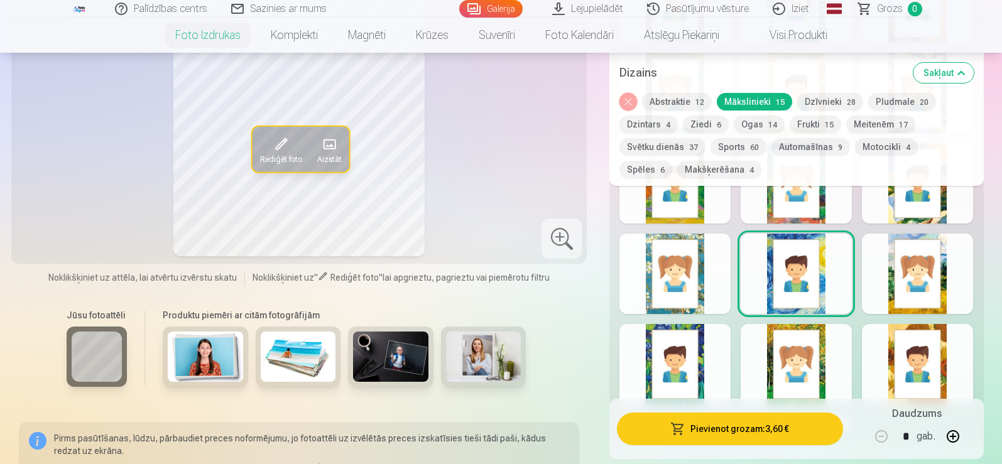
click at [917, 300] on div at bounding box center [917, 274] width 111 height 80
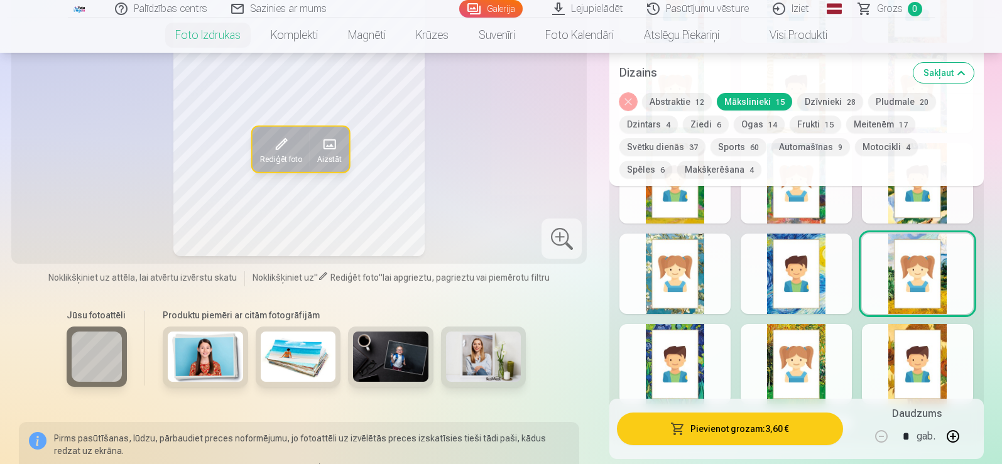
click at [888, 121] on button "Meitenēm 17" at bounding box center [880, 125] width 69 height 18
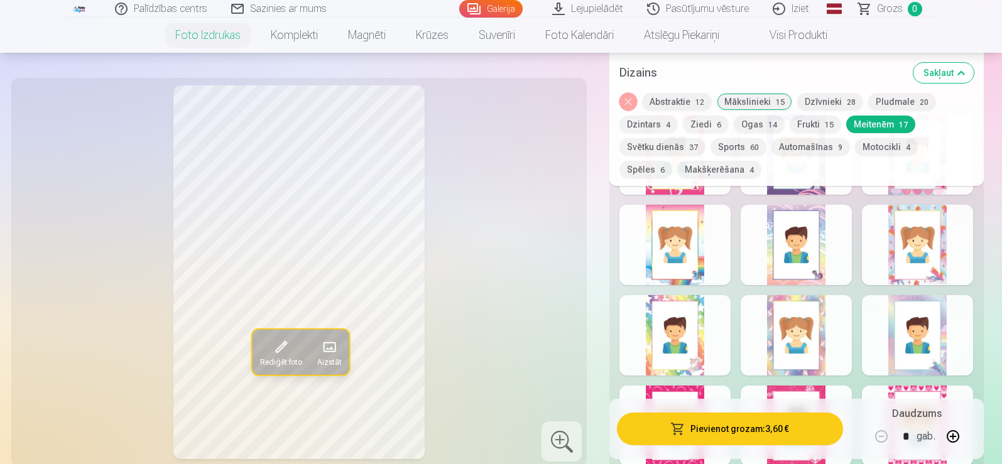
scroll to position [704, 0]
click at [666, 330] on div at bounding box center [675, 334] width 111 height 80
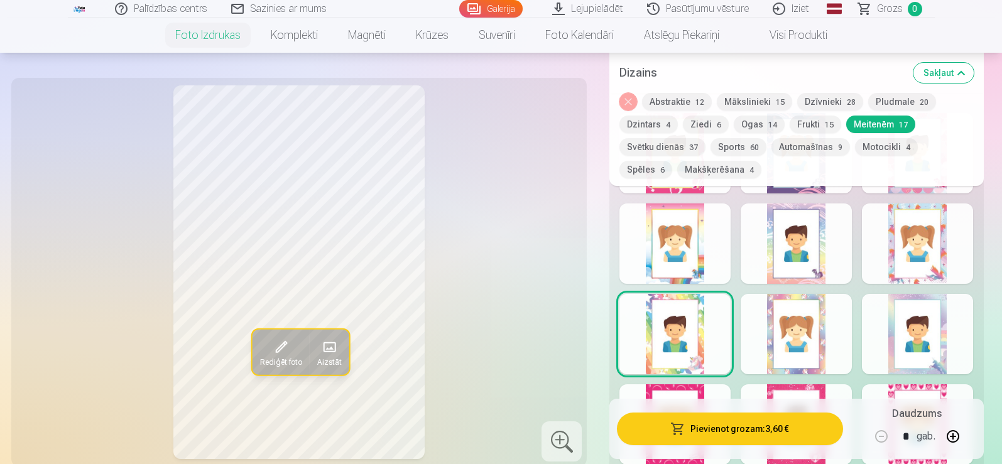
click at [769, 359] on div at bounding box center [796, 334] width 111 height 80
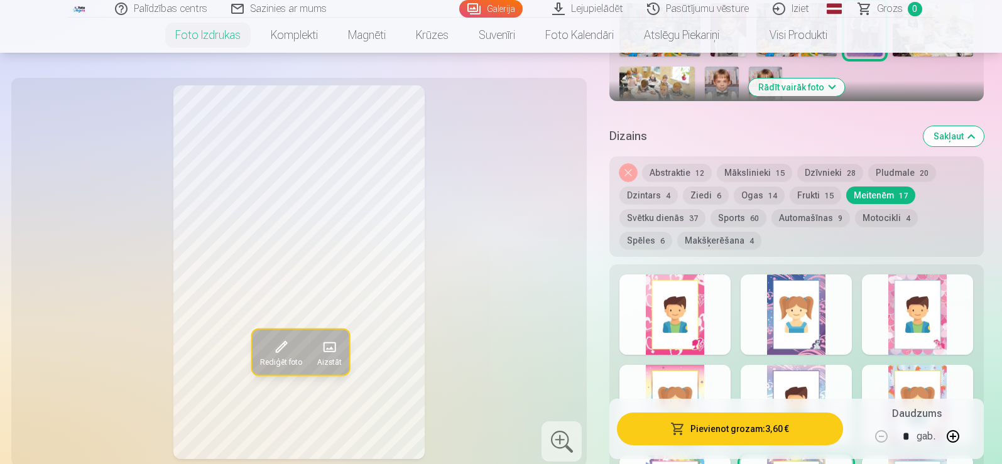
scroll to position [553, 0]
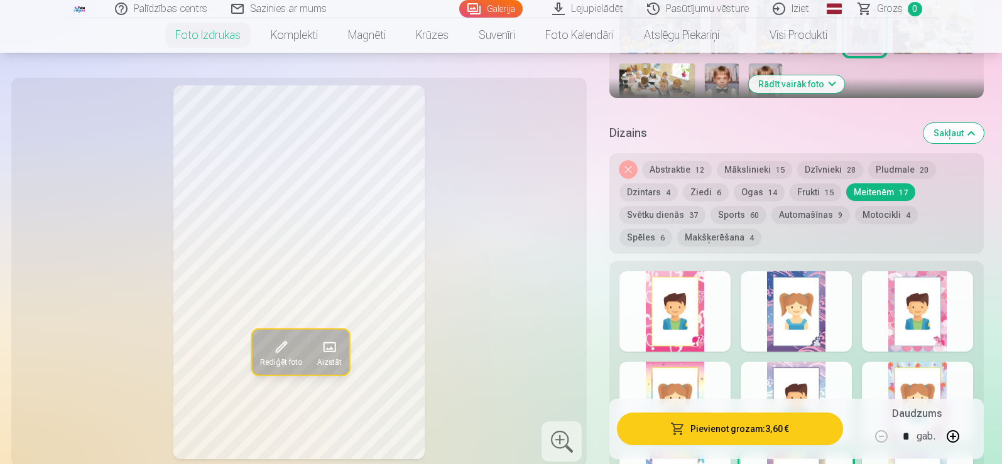
click at [672, 229] on button "Spēles 6" at bounding box center [646, 238] width 53 height 18
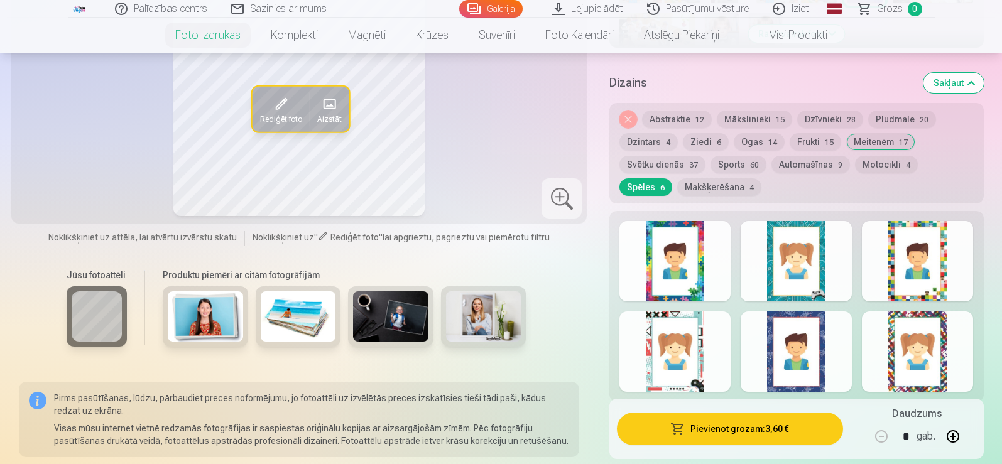
scroll to position [628, 0]
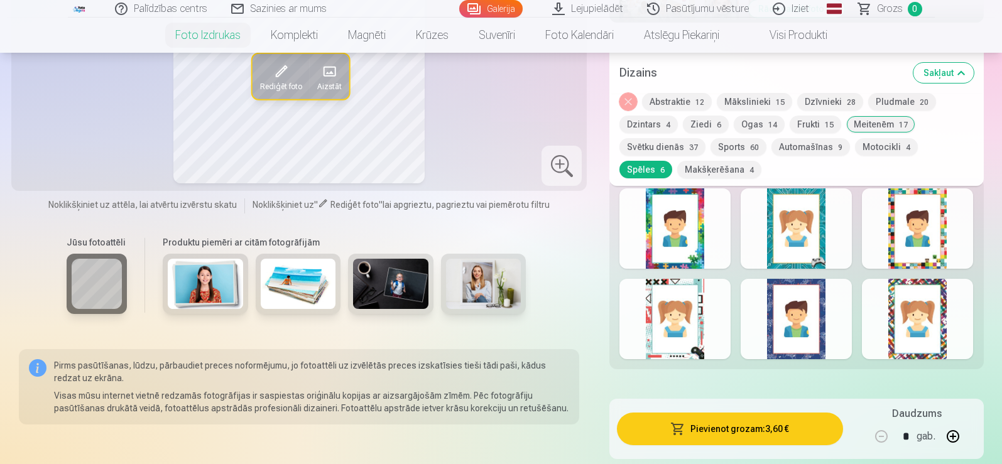
click at [951, 215] on div at bounding box center [796, 273] width 374 height 191
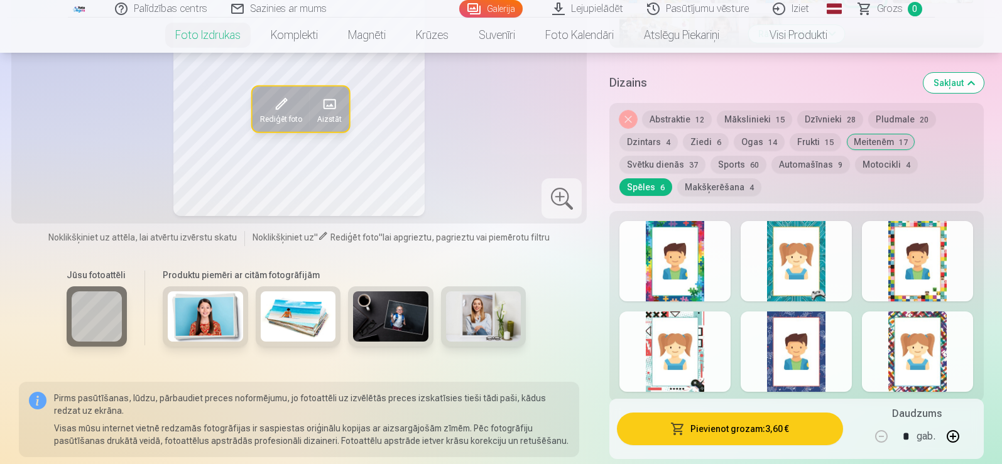
click at [949, 259] on div at bounding box center [917, 261] width 111 height 80
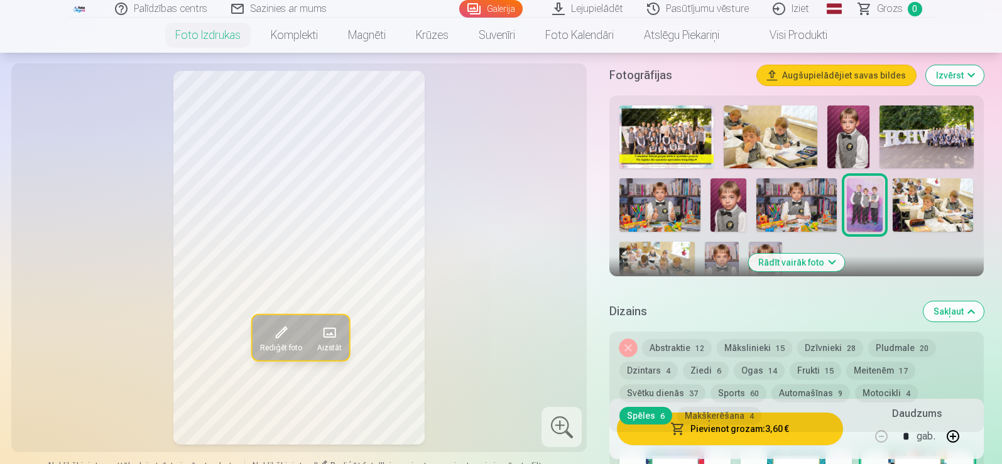
scroll to position [377, 0]
